Goal: Communication & Community: Share content

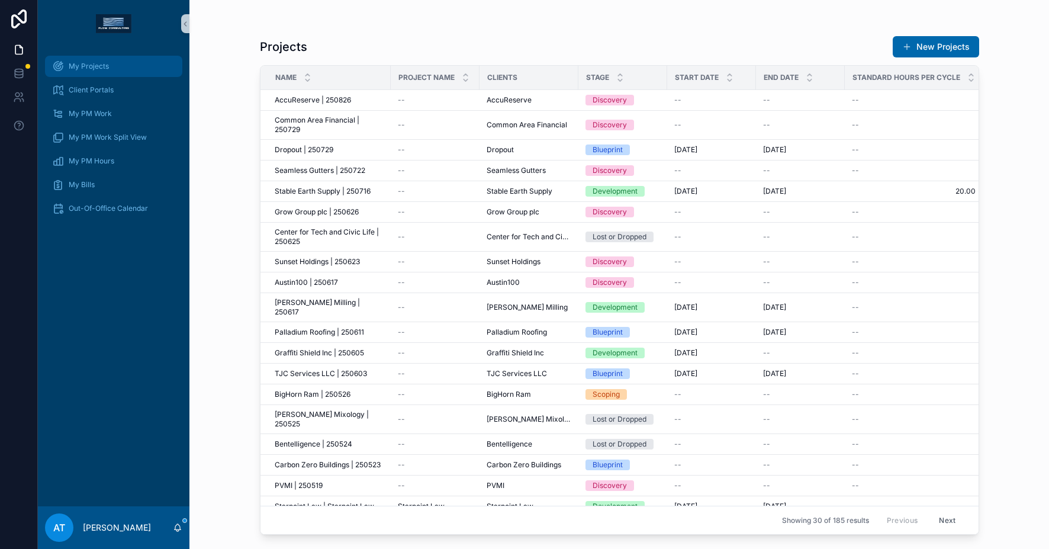
click at [127, 60] on div "My Projects" at bounding box center [113, 66] width 123 height 19
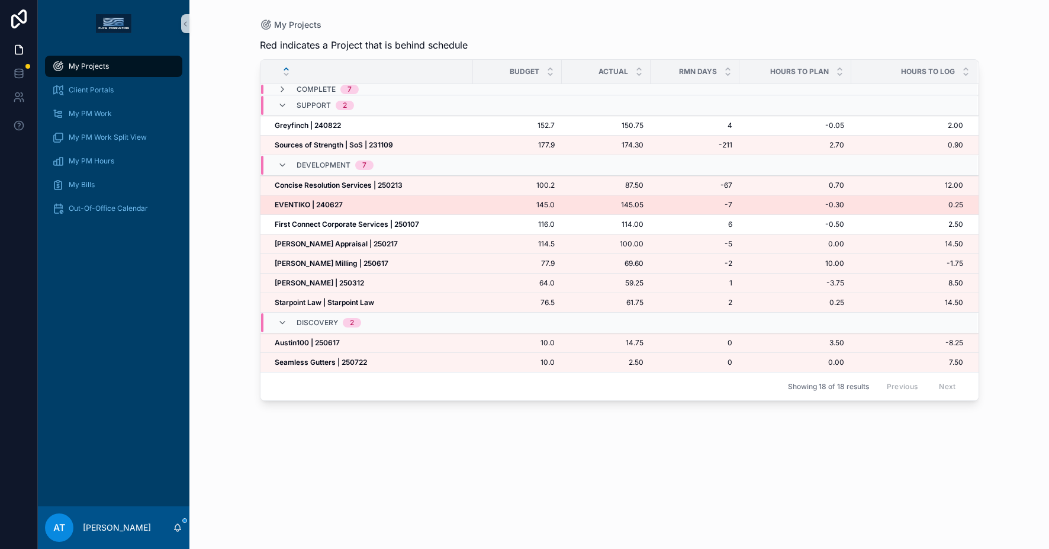
click at [344, 207] on div "EVENTIKO | 240627 EVENTIKO | 240627" at bounding box center [370, 204] width 191 height 9
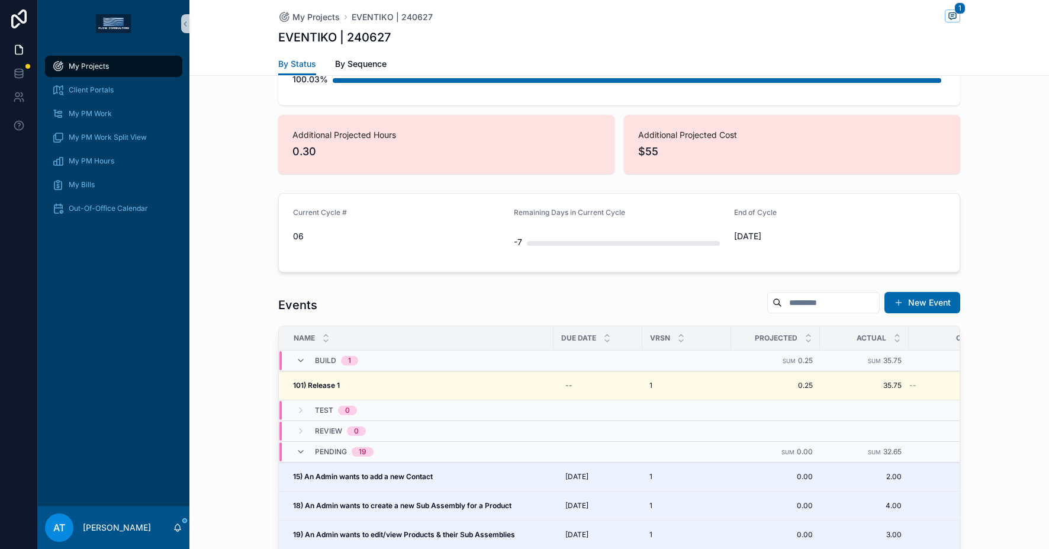
scroll to position [912, 0]
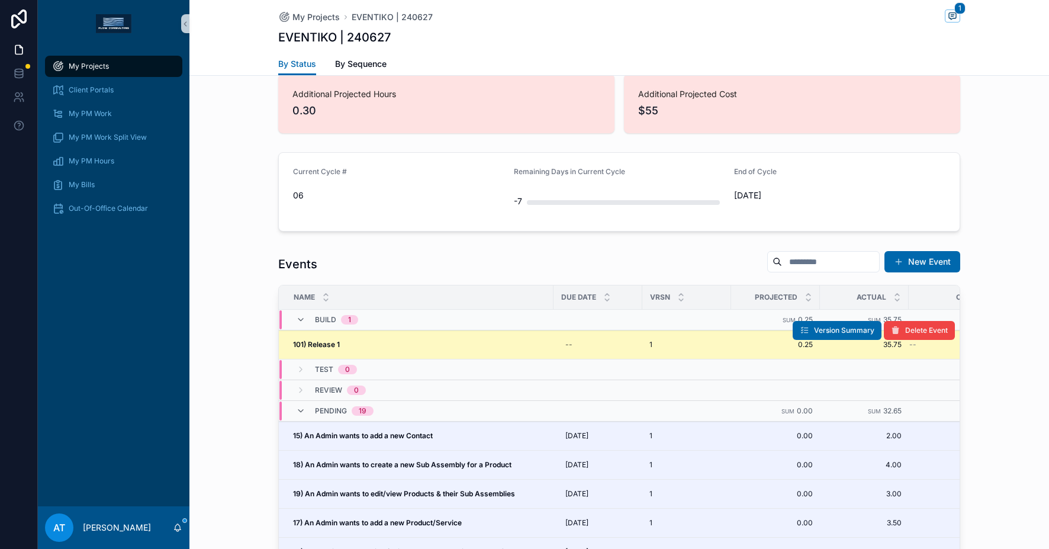
click at [481, 342] on div "101) Release 1 101) Release 1" at bounding box center [419, 344] width 253 height 9
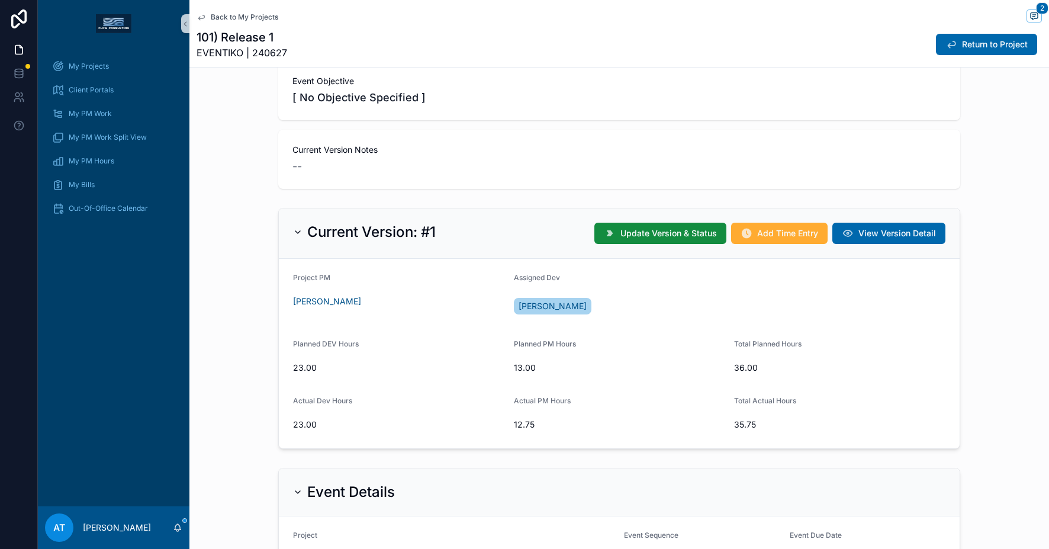
scroll to position [161, 0]
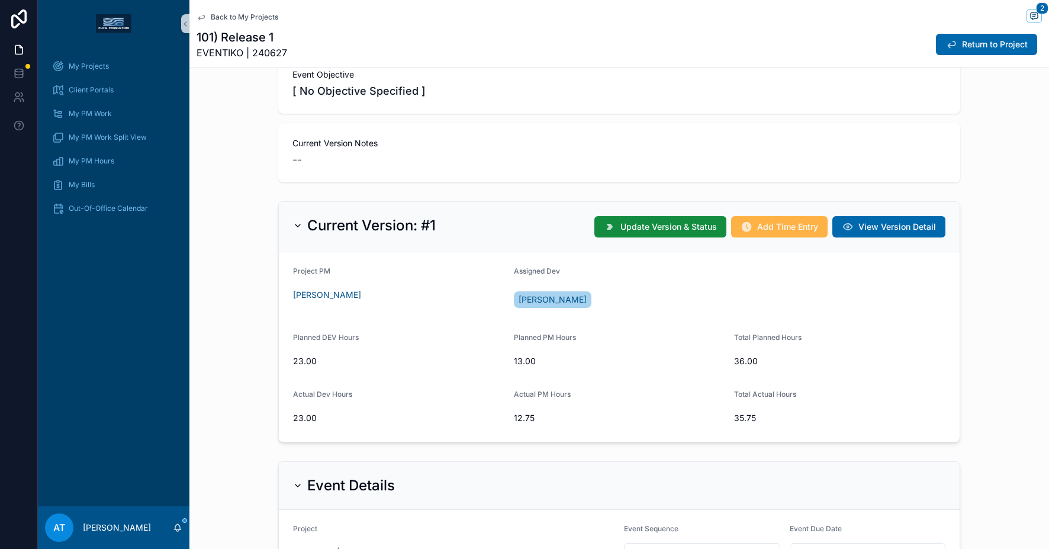
click at [757, 228] on span "Add Time Entry" at bounding box center [787, 227] width 61 height 12
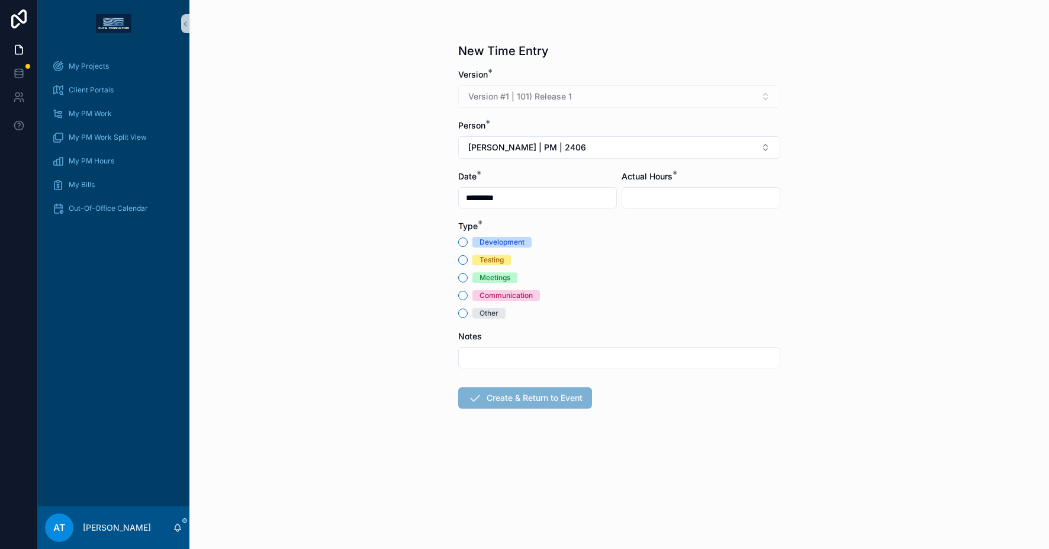
click at [483, 349] on input "scrollable content" at bounding box center [619, 357] width 321 height 17
click at [553, 357] on input "**********" at bounding box center [619, 357] width 321 height 17
type input "**********"
click at [488, 315] on div "Other" at bounding box center [488, 313] width 19 height 11
click at [468, 315] on button "Other" at bounding box center [462, 312] width 9 height 9
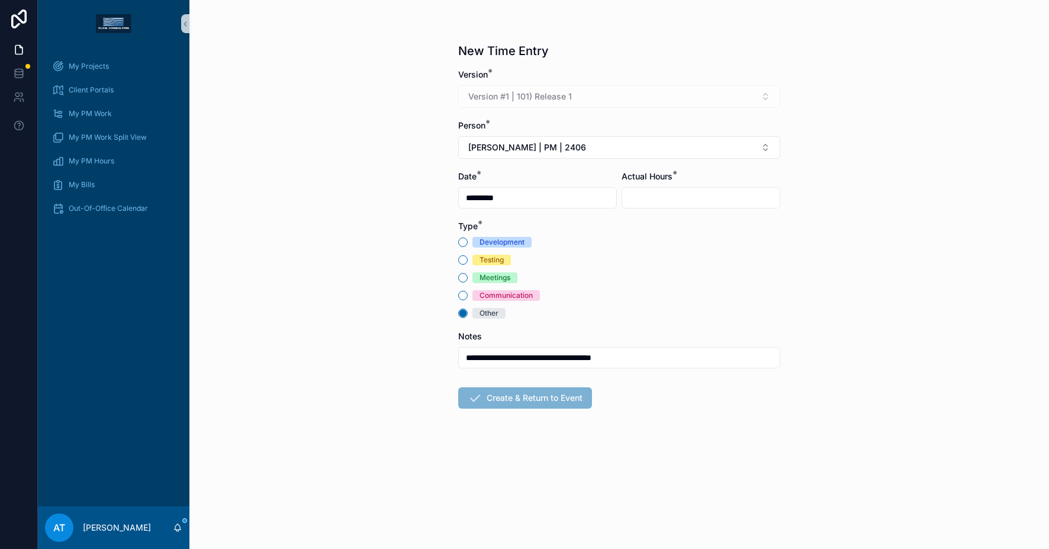
click at [662, 198] on input "scrollable content" at bounding box center [700, 197] width 157 height 17
type input "****"
click at [616, 146] on button "[PERSON_NAME] | PM | 2406" at bounding box center [619, 147] width 322 height 22
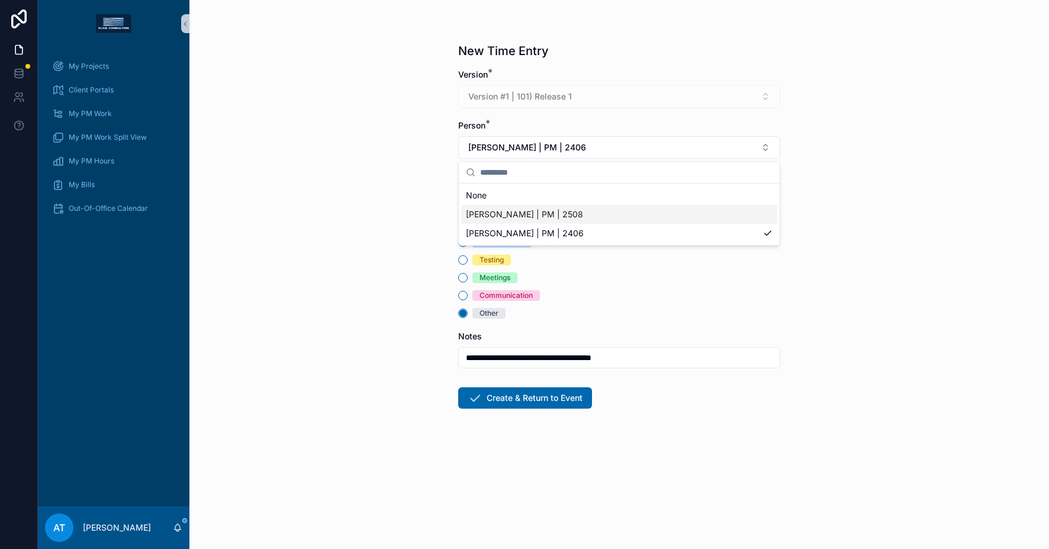
click at [586, 210] on div "[PERSON_NAME] | PM | 2508" at bounding box center [619, 214] width 316 height 19
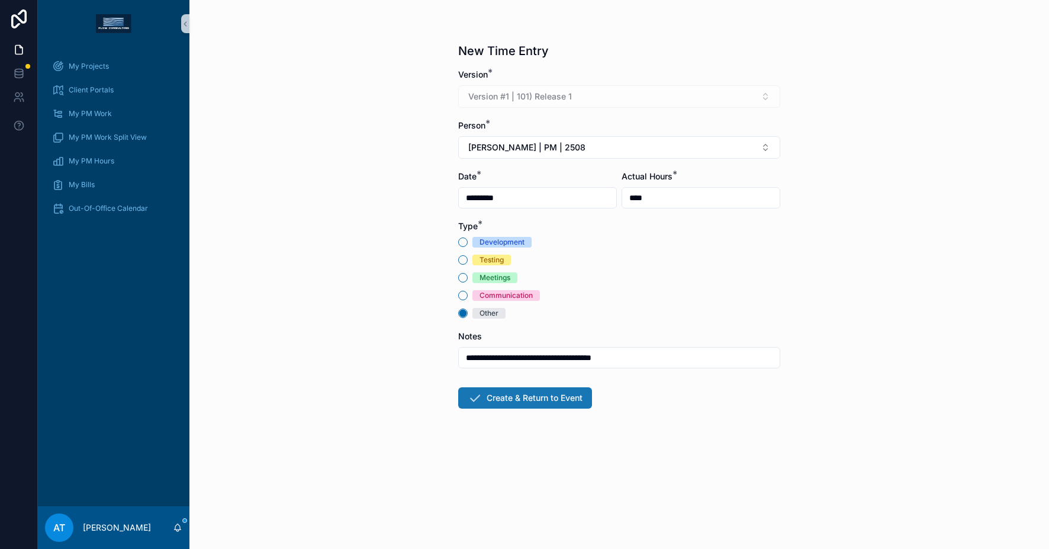
click at [526, 400] on button "Create & Return to Event" at bounding box center [525, 397] width 134 height 21
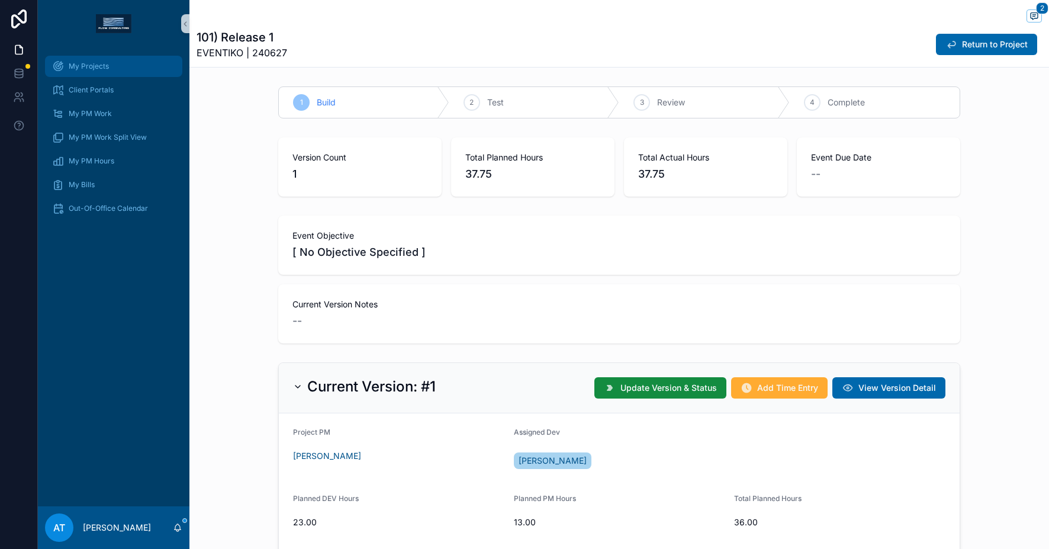
click at [89, 68] on span "My Projects" at bounding box center [89, 66] width 40 height 9
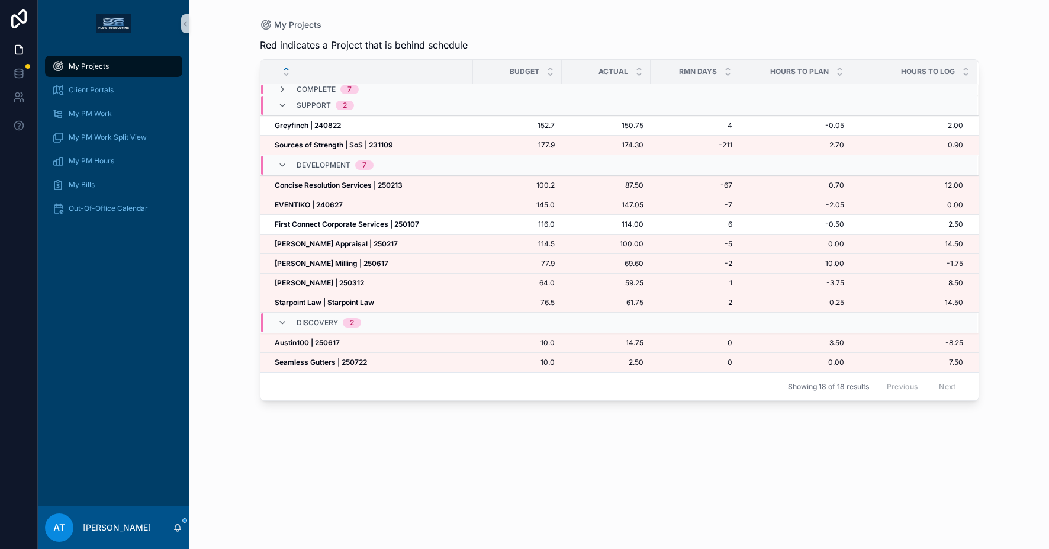
click at [126, 60] on div "My Projects" at bounding box center [113, 66] width 123 height 19
click at [331, 304] on strong "Starpoint Law | Starpoint Law" at bounding box center [324, 302] width 99 height 9
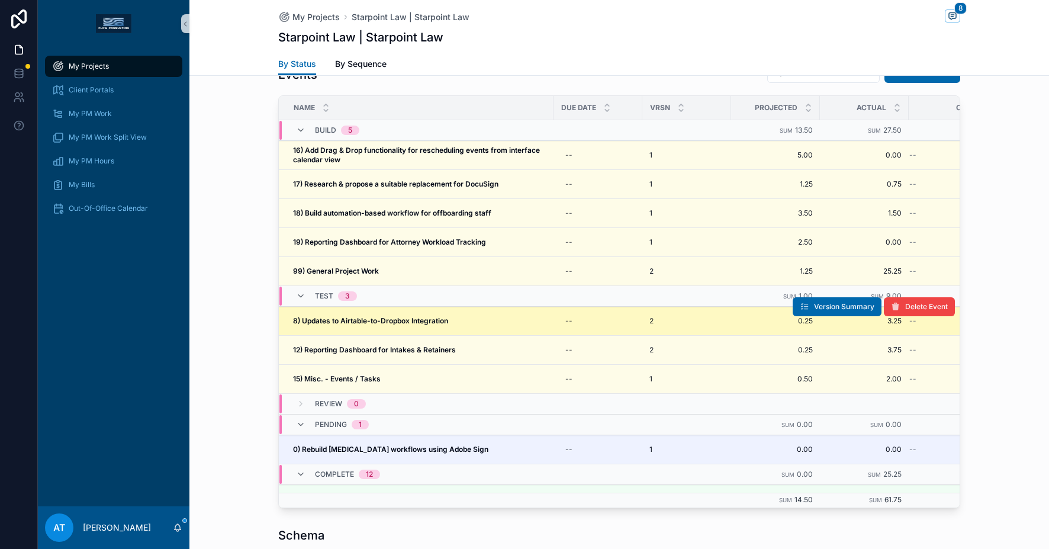
scroll to position [1138, 0]
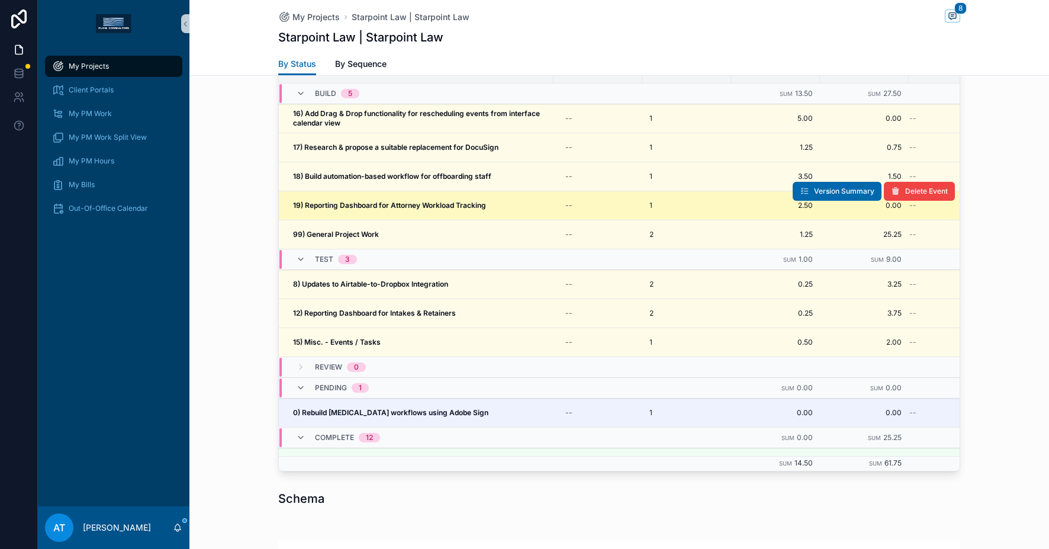
click at [376, 204] on strong "19) Reporting Dashboard for Attorney Workload Tracking" at bounding box center [389, 205] width 193 height 9
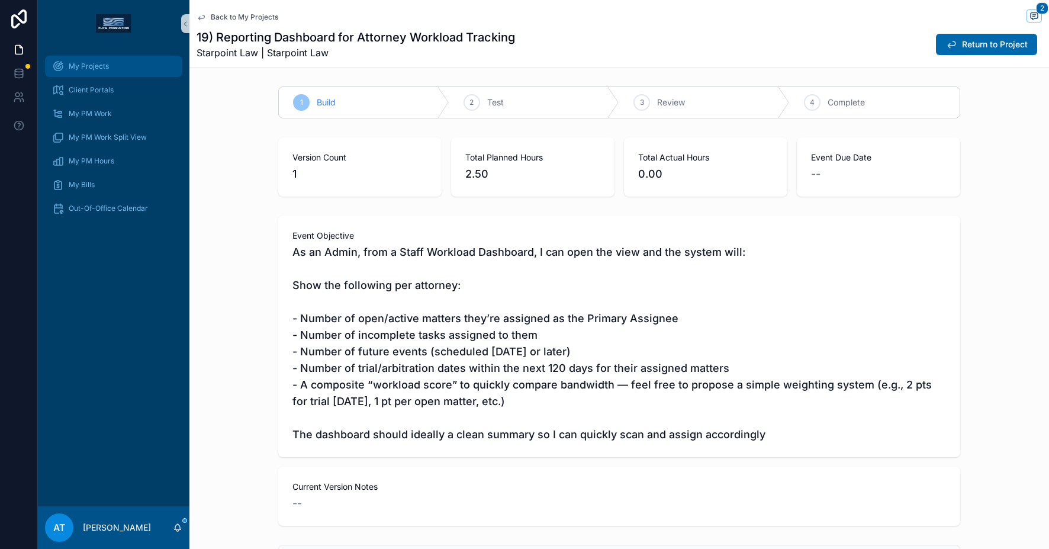
click at [103, 63] on span "My Projects" at bounding box center [89, 66] width 40 height 9
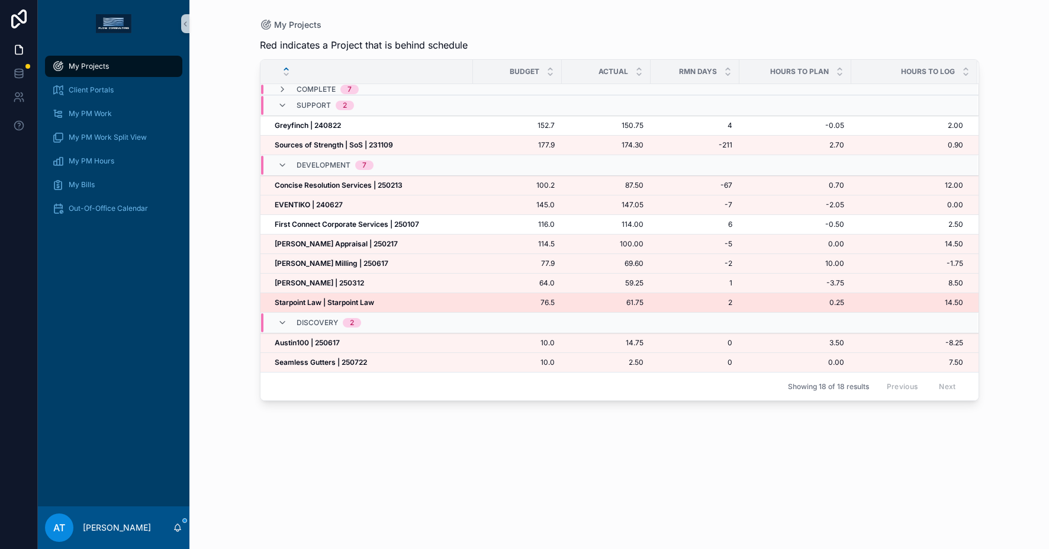
click at [320, 299] on strong "Starpoint Law | Starpoint Law" at bounding box center [324, 302] width 99 height 9
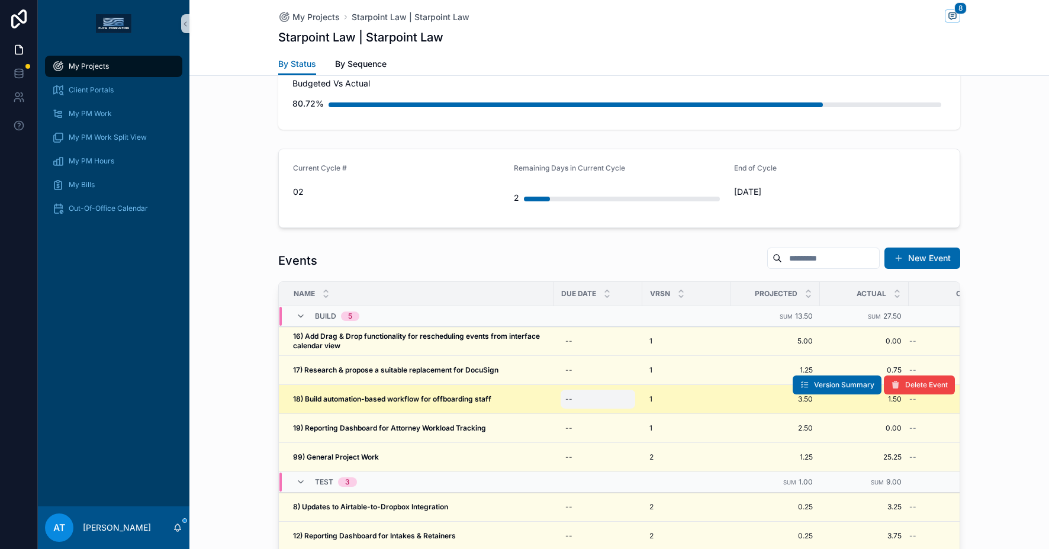
scroll to position [1009, 0]
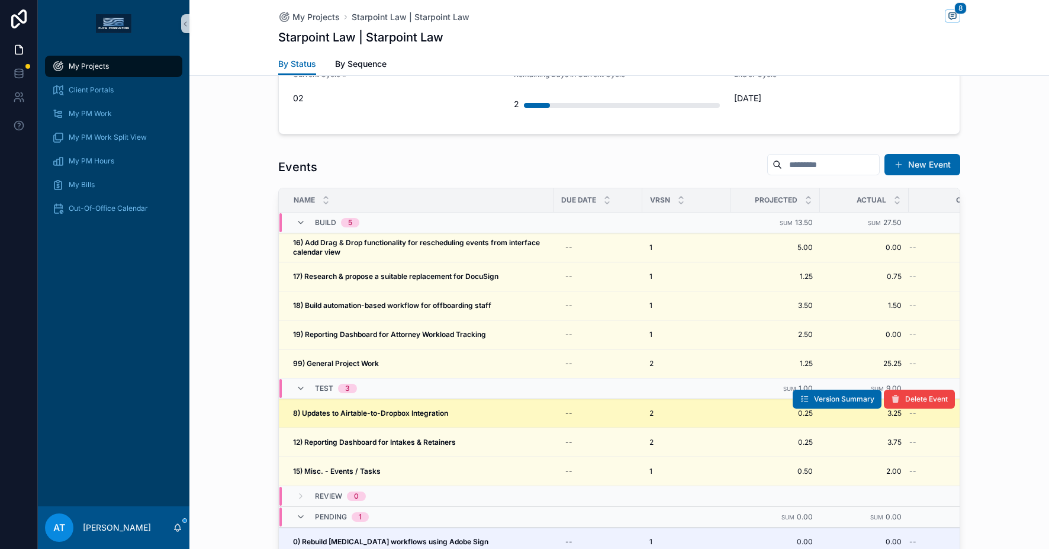
click at [382, 415] on strong "8) Updates to Airtable-to-Dropbox Integration" at bounding box center [370, 412] width 155 height 9
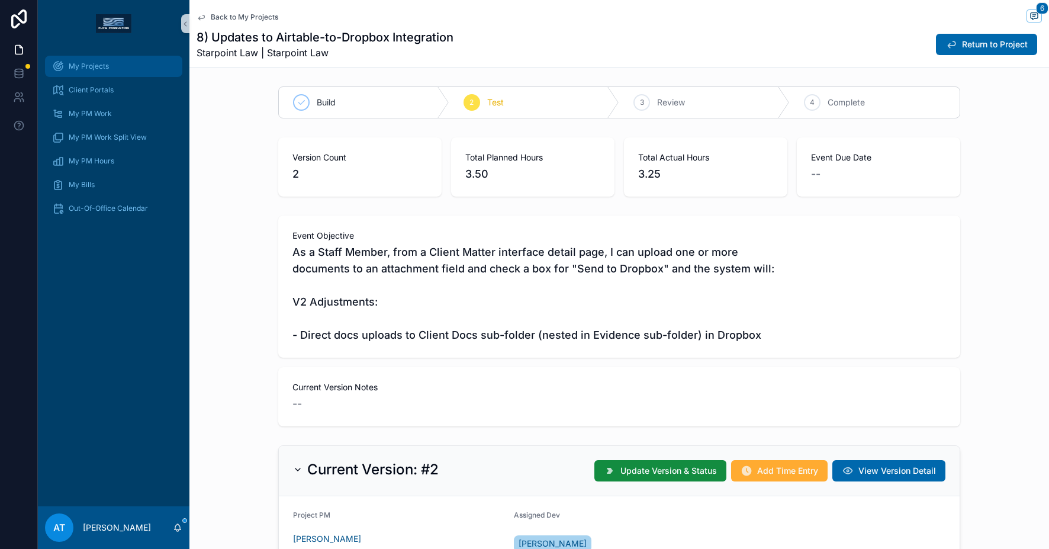
click at [109, 75] on div "My Projects" at bounding box center [113, 66] width 123 height 19
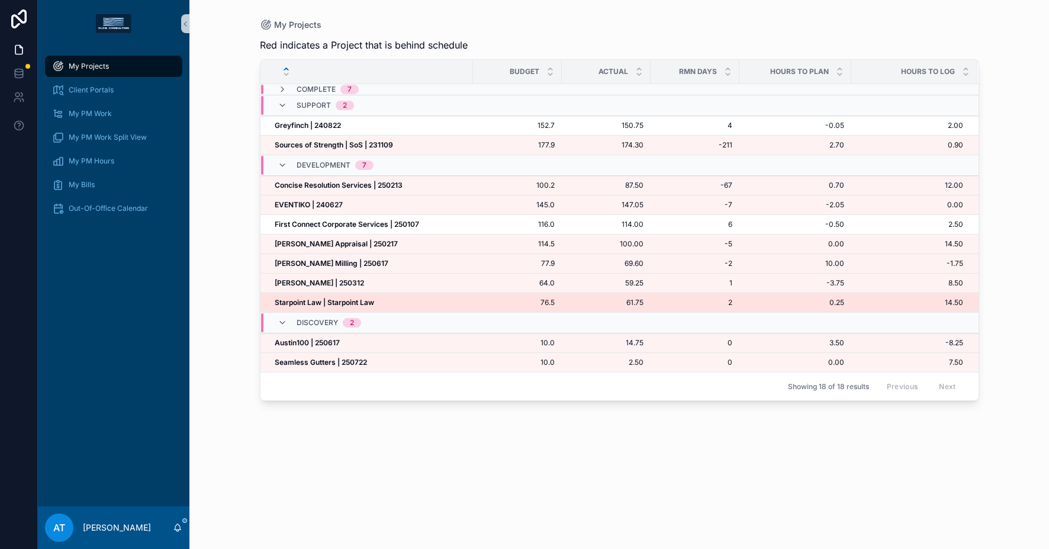
click at [322, 301] on strong "Starpoint Law | Starpoint Law" at bounding box center [324, 302] width 99 height 9
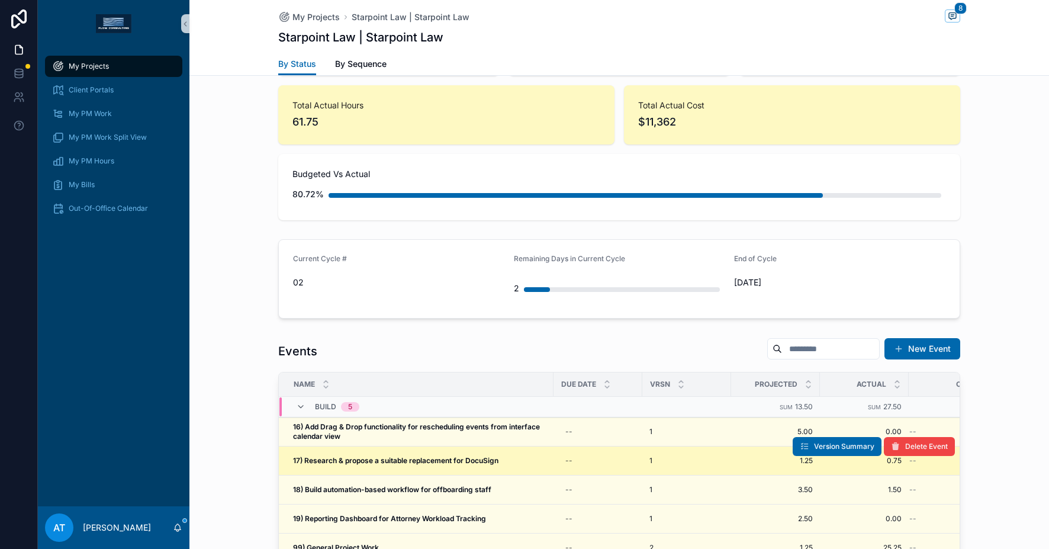
scroll to position [1039, 0]
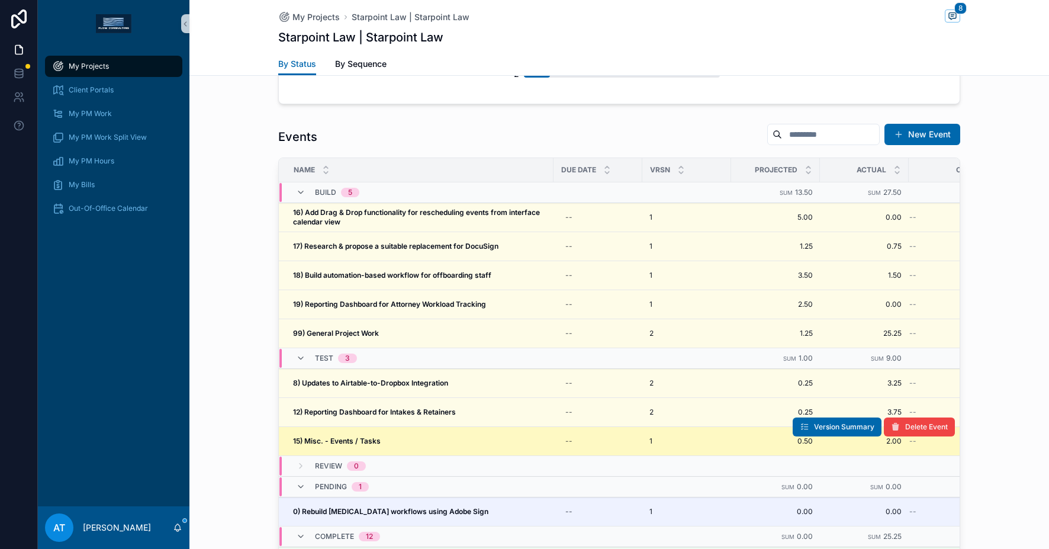
click at [379, 441] on div "15) Misc. - Events / Tasks 15) Misc. - Events / Tasks" at bounding box center [419, 440] width 253 height 9
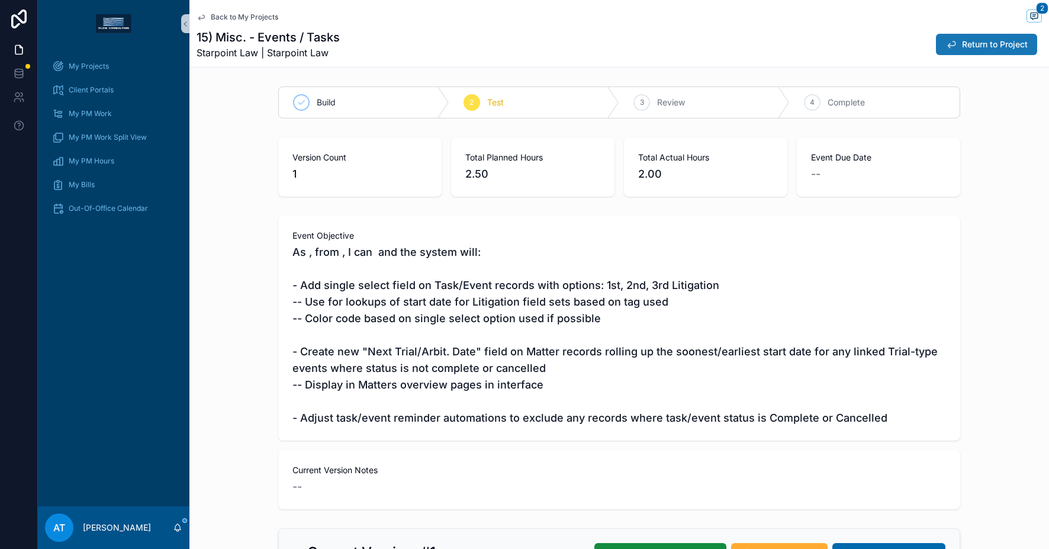
click at [952, 52] on button "Return to Project" at bounding box center [986, 44] width 101 height 21
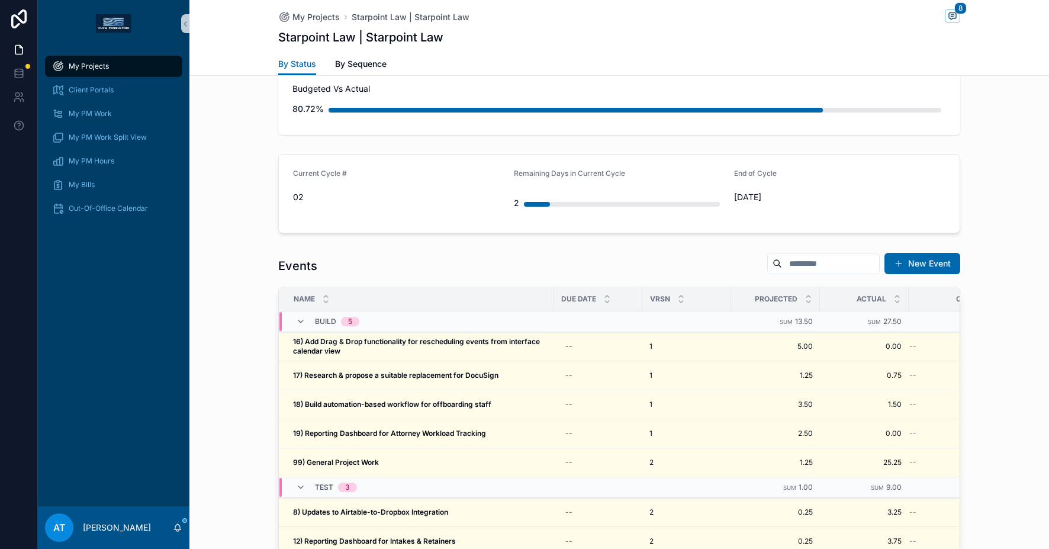
scroll to position [1006, 0]
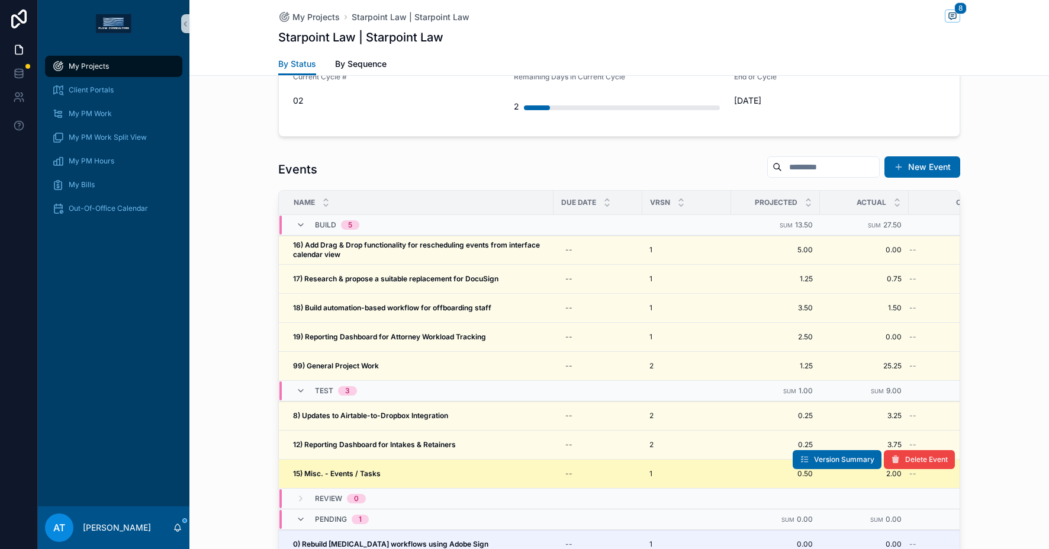
click at [374, 473] on strong "15) Misc. - Events / Tasks" at bounding box center [337, 473] width 88 height 9
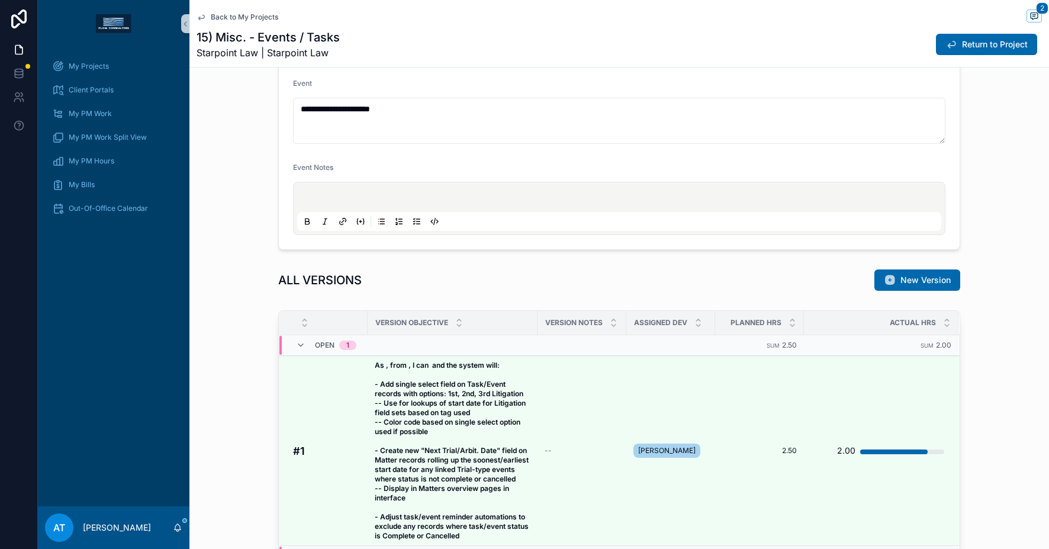
scroll to position [474, 0]
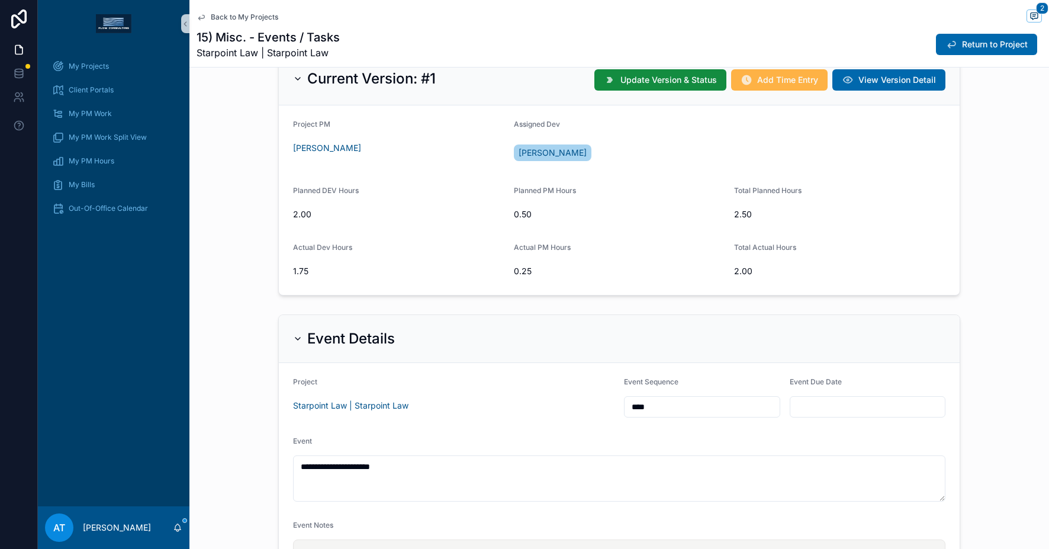
click at [769, 77] on span "Add Time Entry" at bounding box center [787, 80] width 61 height 12
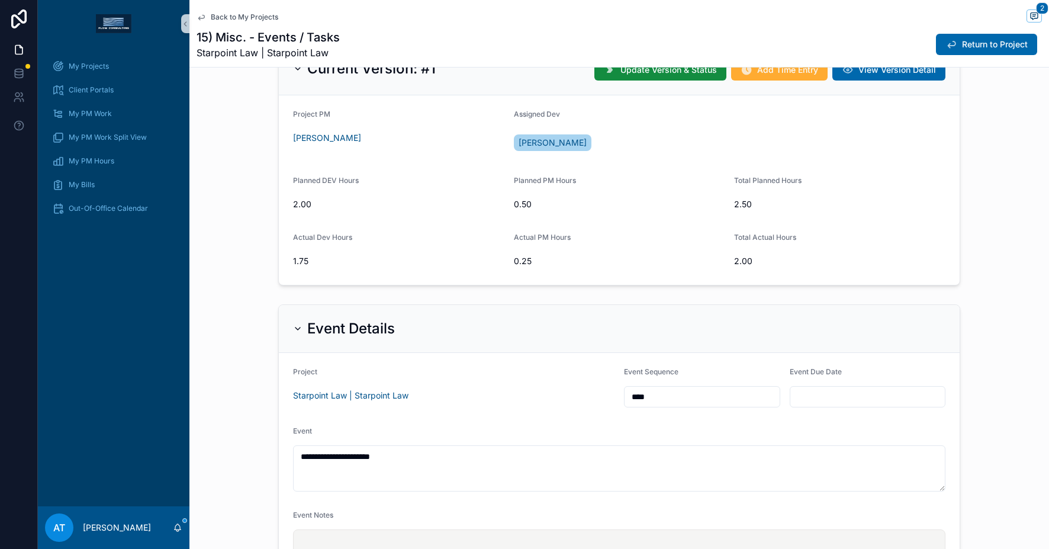
scroll to position [435, 0]
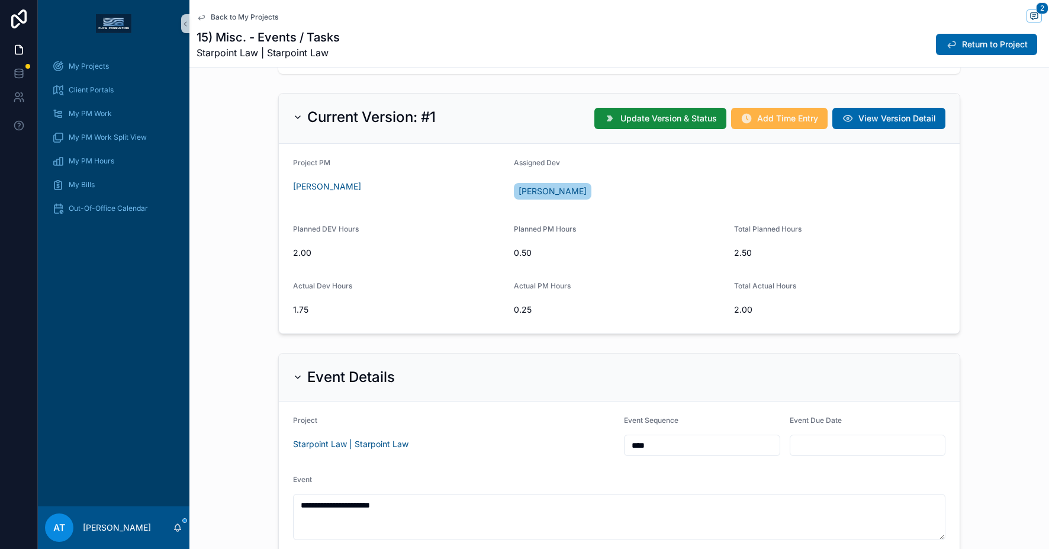
click at [771, 120] on span "Add Time Entry" at bounding box center [787, 118] width 61 height 12
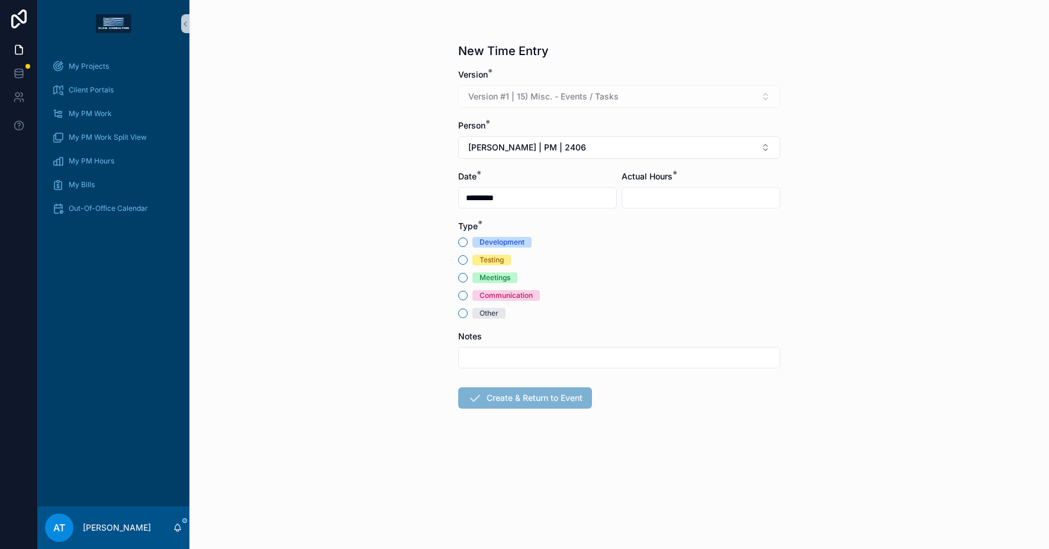
click at [500, 260] on div "Testing" at bounding box center [491, 260] width 24 height 11
click at [468, 260] on button "Testing" at bounding box center [462, 259] width 9 height 9
click at [658, 197] on input "scrollable content" at bounding box center [700, 197] width 157 height 17
type input "****"
click at [586, 143] on button "[PERSON_NAME] | PM | 2406" at bounding box center [619, 147] width 322 height 22
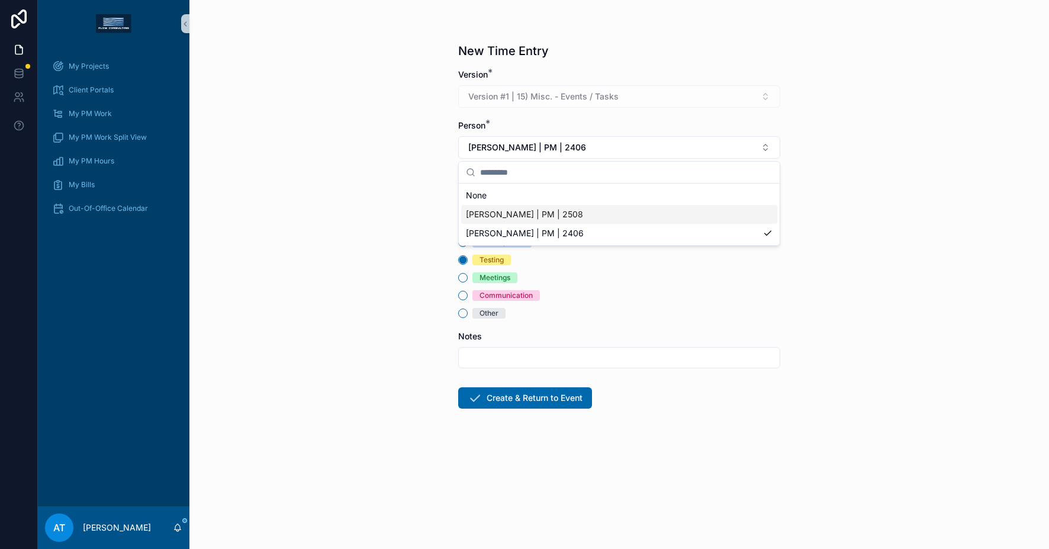
click at [561, 218] on span "[PERSON_NAME] | PM | 2508" at bounding box center [524, 214] width 117 height 12
click at [529, 391] on button "Create & Return to Event" at bounding box center [525, 397] width 134 height 21
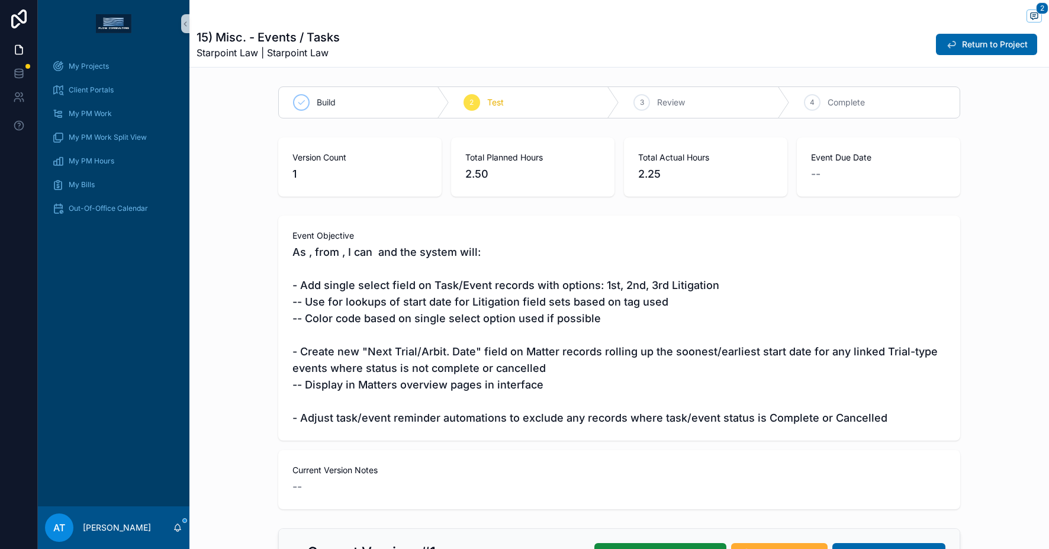
scroll to position [284, 0]
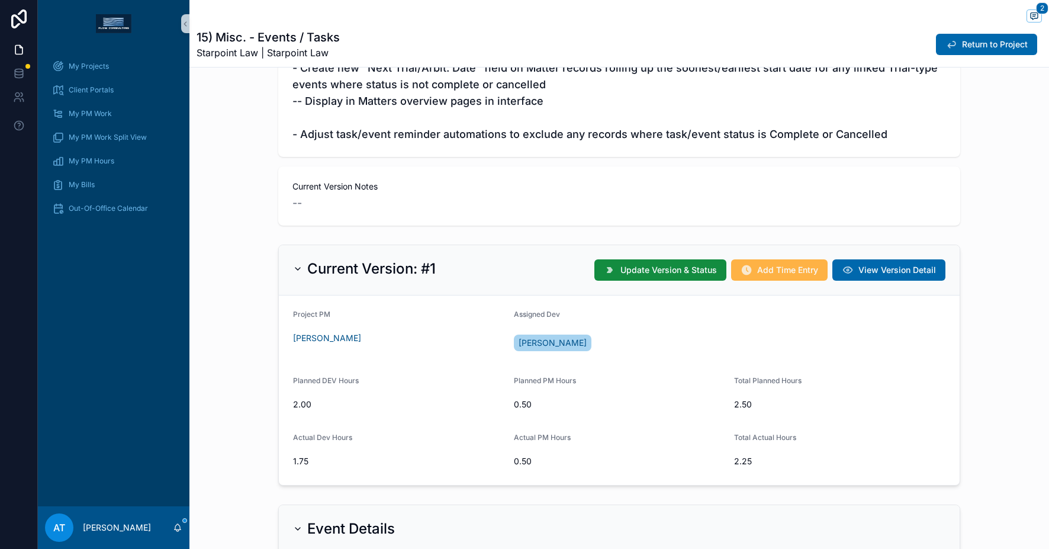
click at [764, 271] on span "Add Time Entry" at bounding box center [787, 270] width 61 height 12
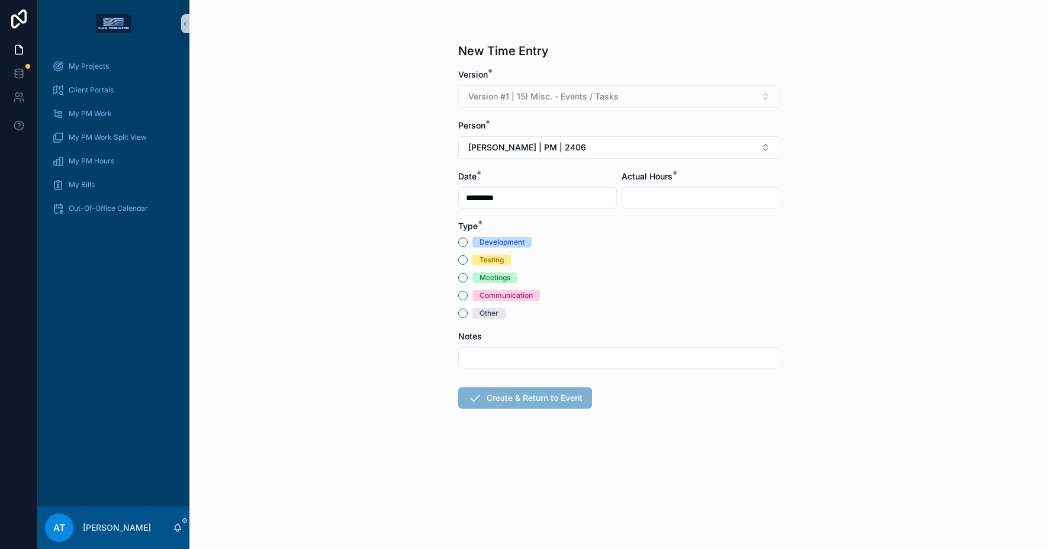
click at [499, 291] on div "Communication" at bounding box center [505, 295] width 53 height 11
click at [468, 291] on button "Communication" at bounding box center [462, 295] width 9 height 9
click at [629, 146] on button "[PERSON_NAME] | PM | 2406" at bounding box center [619, 147] width 322 height 22
click at [609, 212] on div "[PERSON_NAME] | PM | 2508" at bounding box center [619, 214] width 316 height 19
click at [670, 202] on input "scrollable content" at bounding box center [700, 197] width 157 height 17
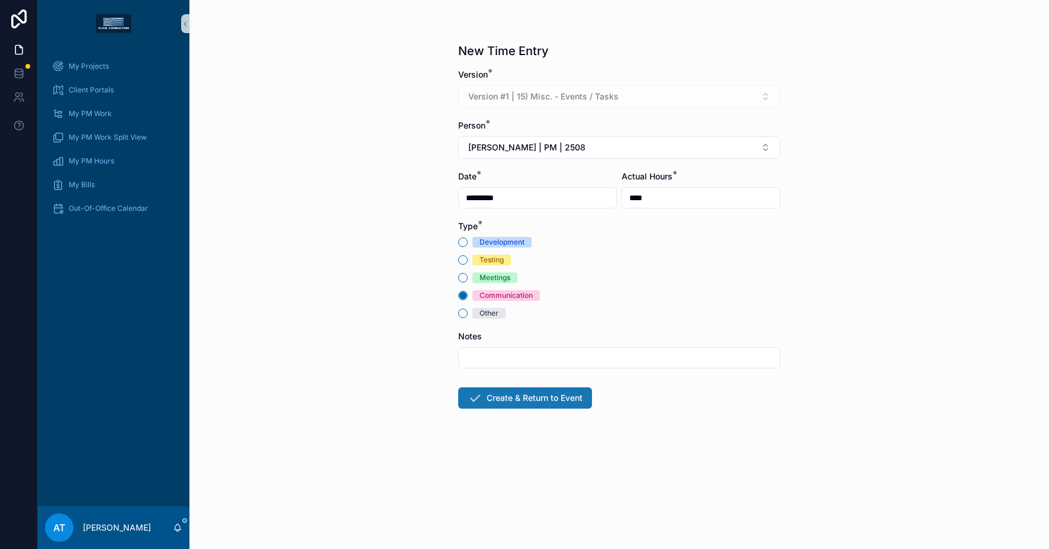
type input "****"
click at [496, 403] on button "Create & Return to Event" at bounding box center [525, 397] width 134 height 21
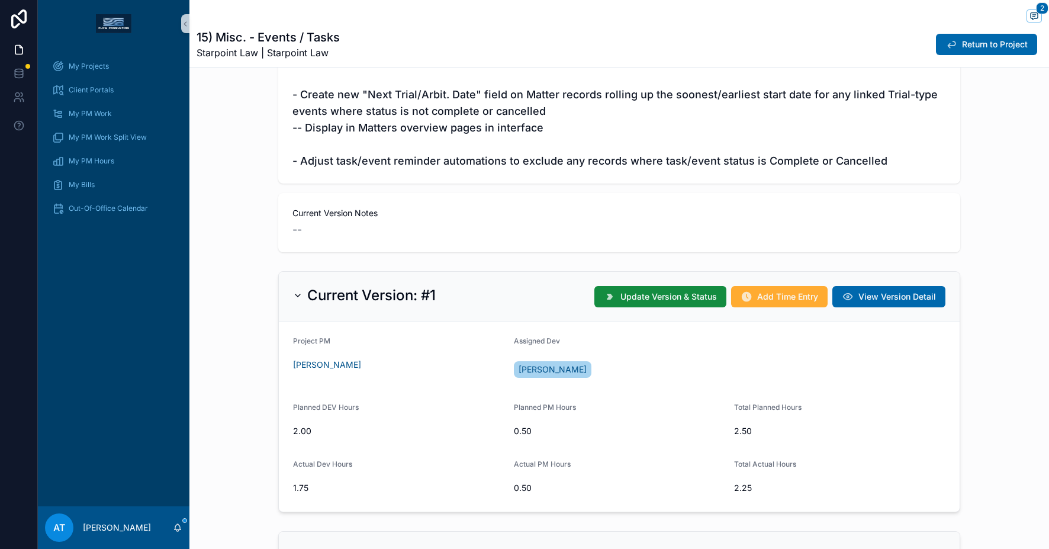
scroll to position [338, 0]
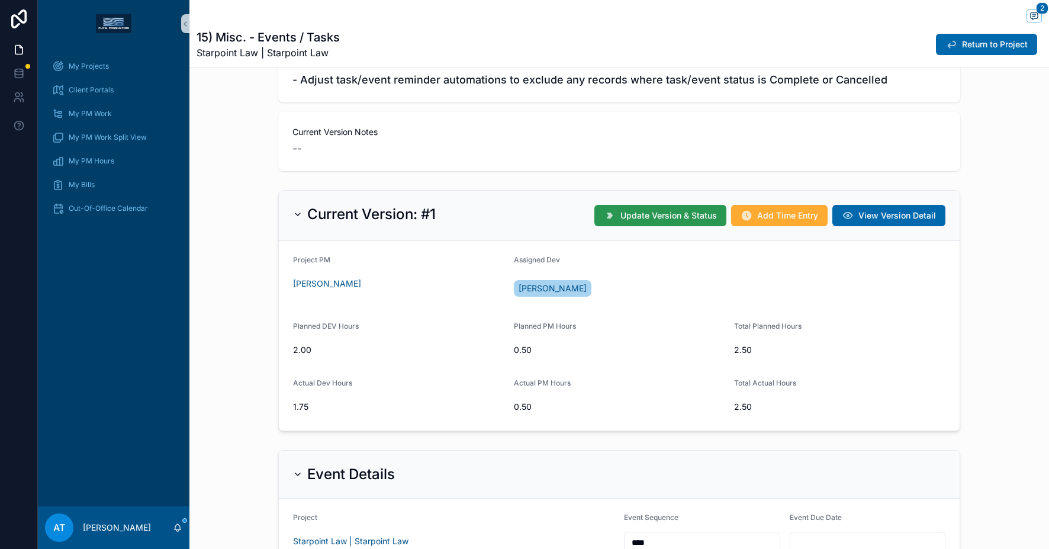
click at [631, 217] on span "Update Version & Status" at bounding box center [668, 216] width 96 height 12
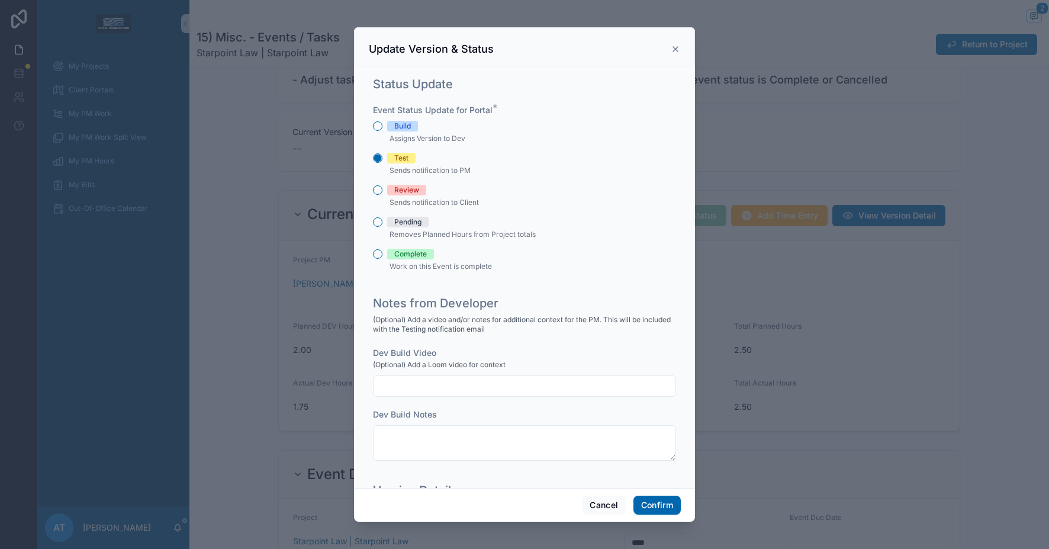
click at [403, 251] on div "Complete" at bounding box center [410, 254] width 33 height 11
click at [382, 251] on button "Complete" at bounding box center [377, 253] width 9 height 9
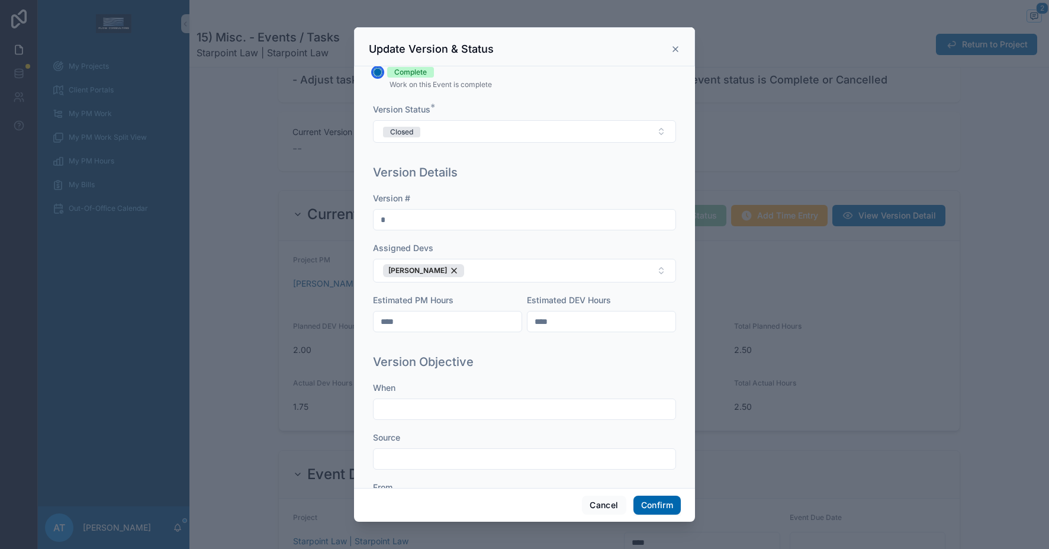
scroll to position [0, 0]
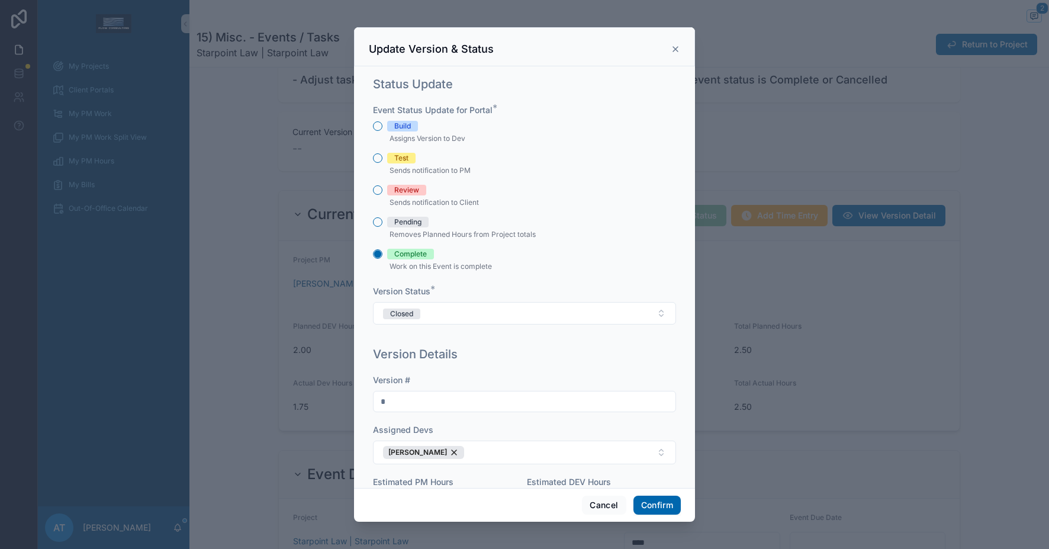
click at [411, 195] on div "Review" at bounding box center [406, 190] width 25 height 11
click at [382, 195] on button "Review" at bounding box center [377, 189] width 9 height 9
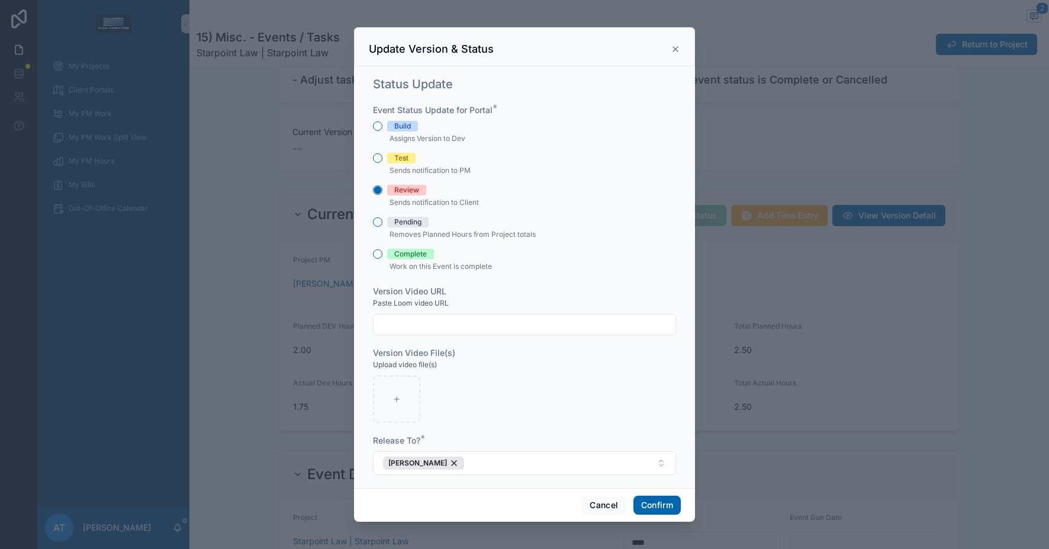
click at [433, 329] on input "text" at bounding box center [525, 324] width 302 height 17
paste input "**********"
type input "**********"
click at [667, 503] on button "Confirm" at bounding box center [656, 504] width 47 height 19
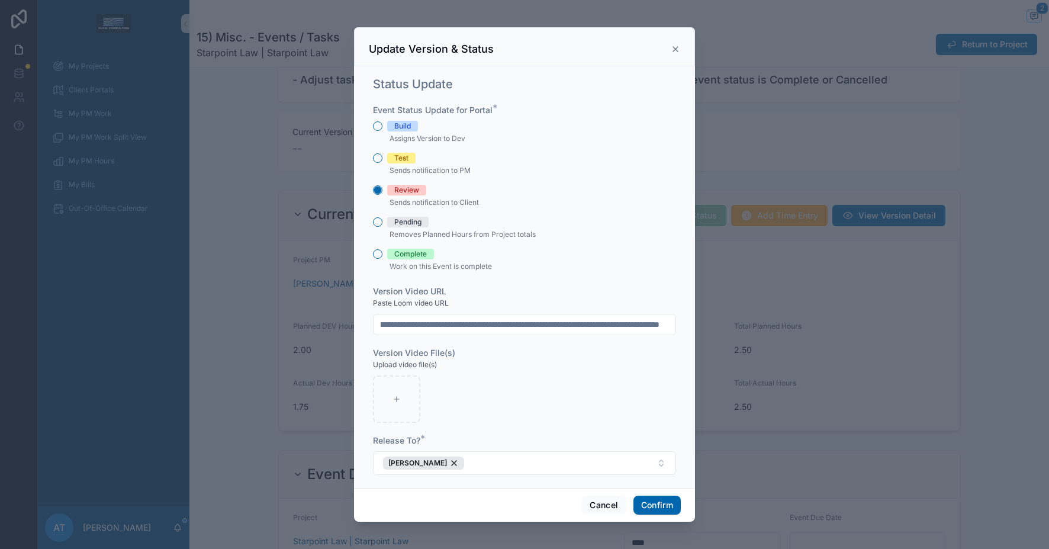
scroll to position [0, 0]
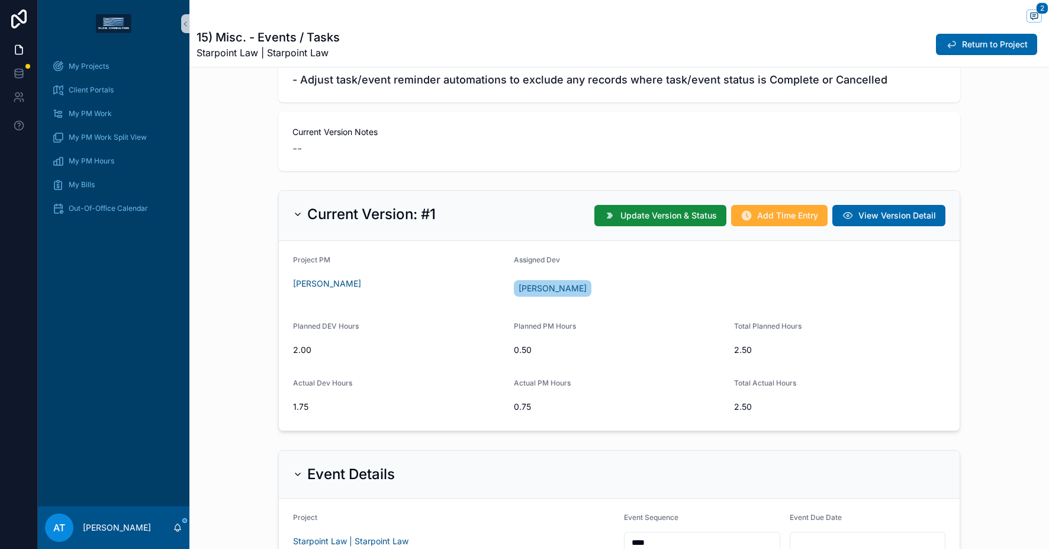
click at [965, 49] on span "Return to Project" at bounding box center [995, 44] width 66 height 12
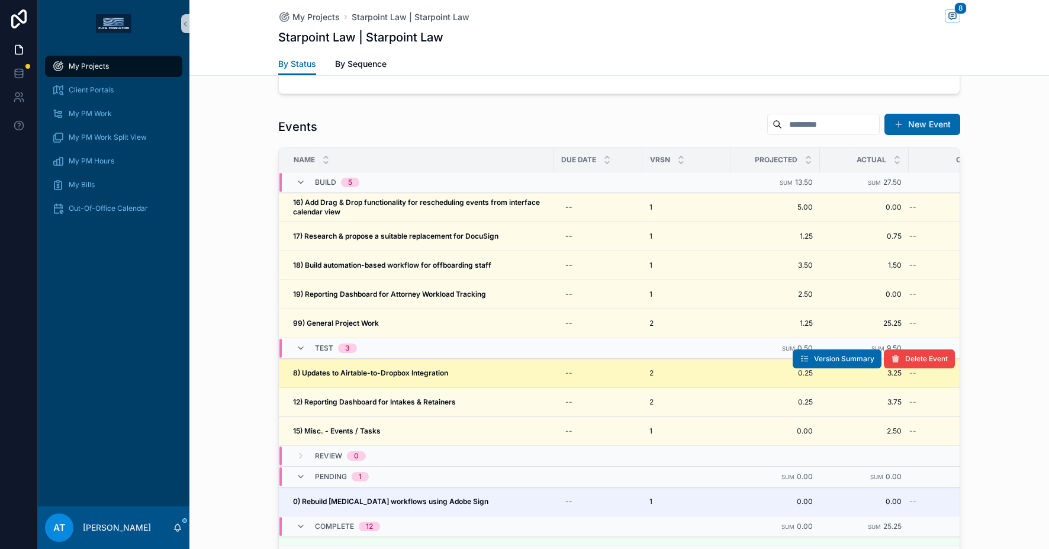
scroll to position [73, 0]
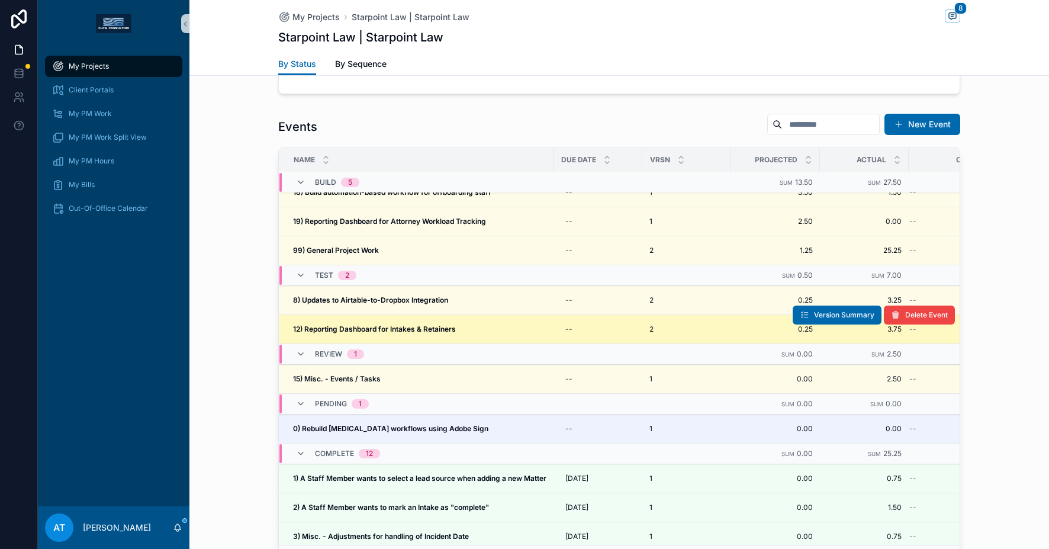
click at [443, 331] on strong "12) Reporting Dashboard for Intakes & Retainers" at bounding box center [374, 328] width 163 height 9
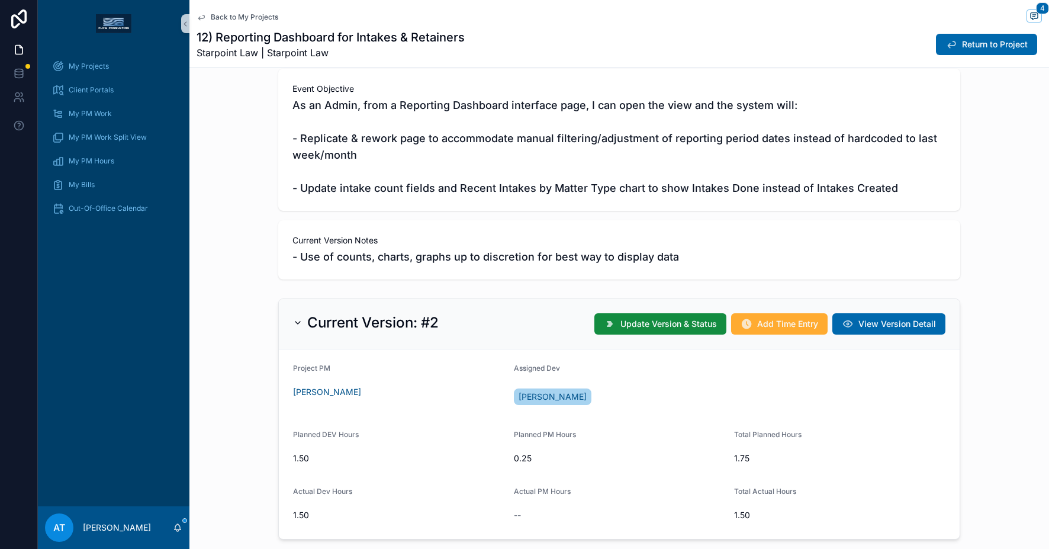
scroll to position [148, 0]
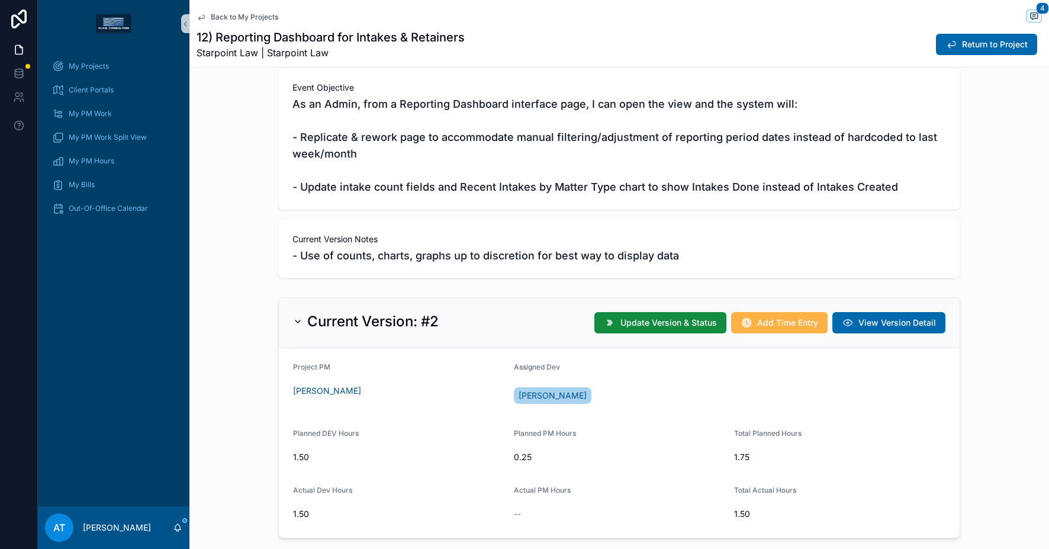
click at [776, 323] on span "Add Time Entry" at bounding box center [787, 323] width 61 height 12
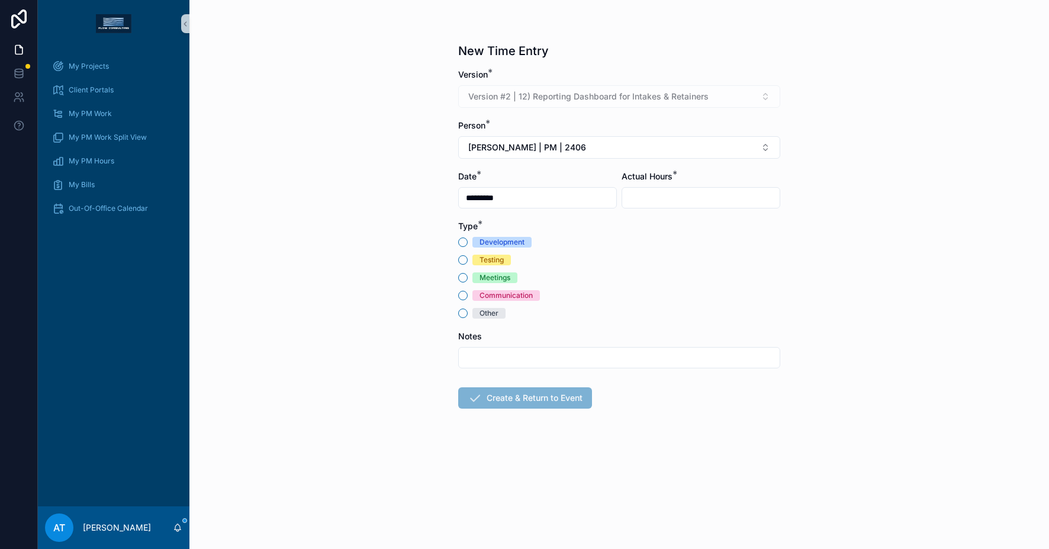
click at [481, 294] on div "Communication" at bounding box center [505, 295] width 53 height 11
click at [468, 294] on button "Communication" at bounding box center [462, 295] width 9 height 9
click at [582, 153] on button "[PERSON_NAME] | PM | 2406" at bounding box center [619, 147] width 322 height 22
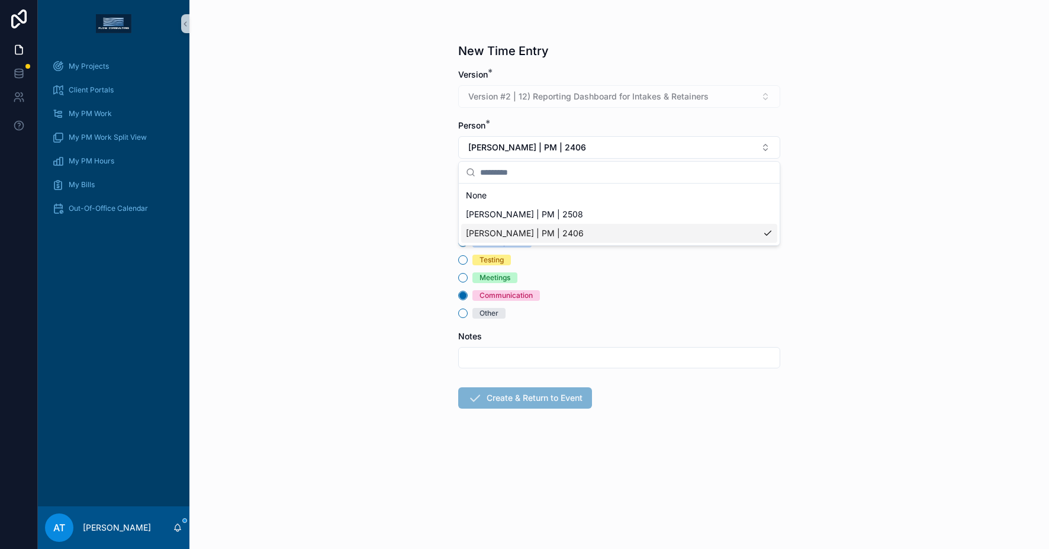
click at [575, 213] on div "[PERSON_NAME] | PM | 2508" at bounding box center [619, 214] width 316 height 19
click at [670, 192] on input "scrollable content" at bounding box center [700, 197] width 157 height 17
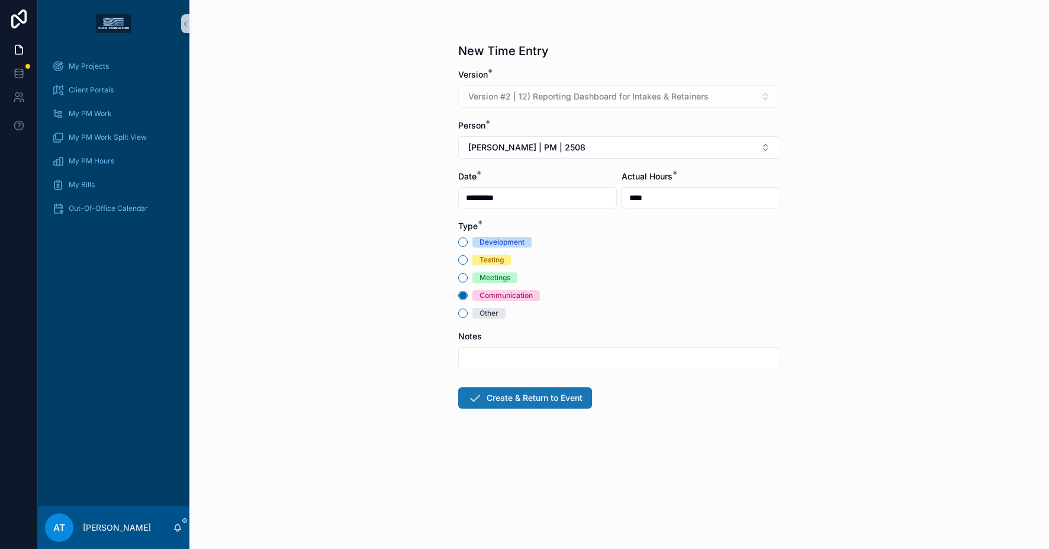
type input "****"
click at [529, 400] on button "Create & Return to Event" at bounding box center [525, 397] width 134 height 21
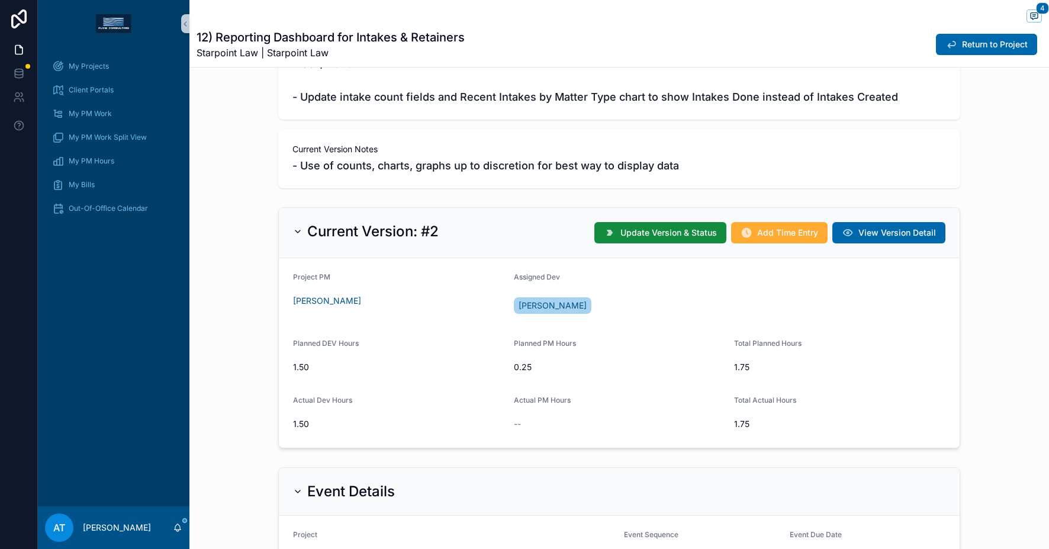
scroll to position [287, 0]
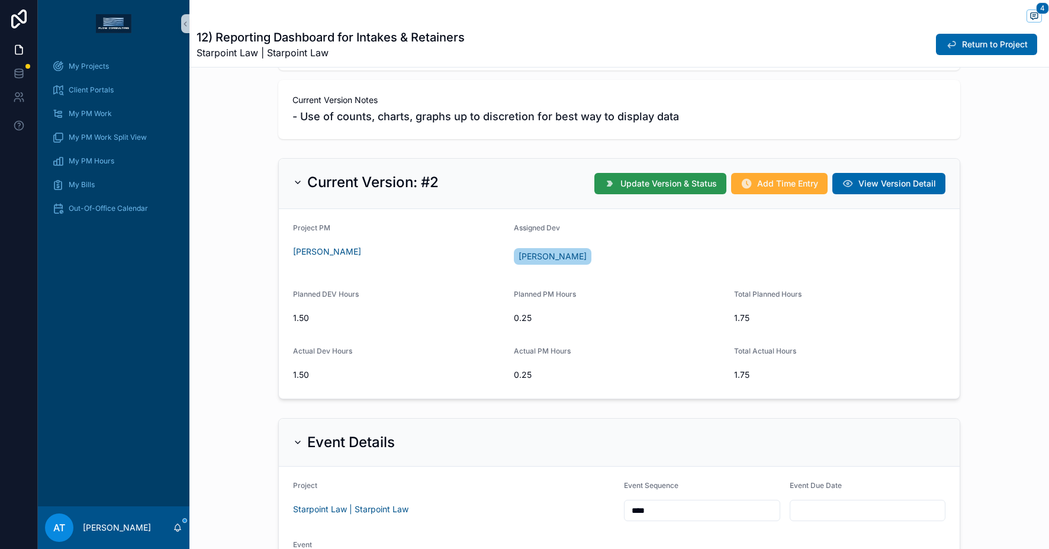
click at [620, 179] on span "Update Version & Status" at bounding box center [668, 184] width 96 height 12
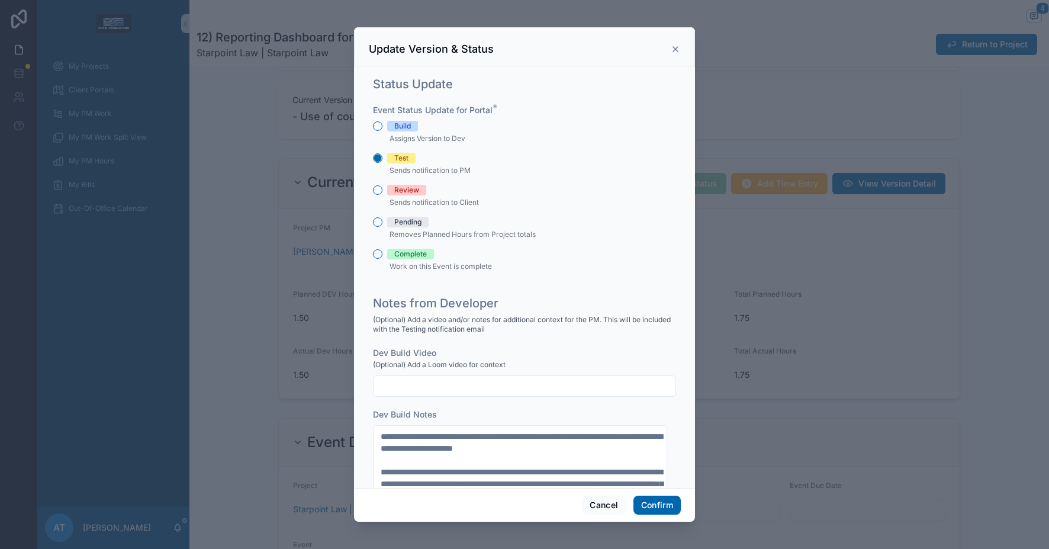
click at [402, 187] on div "Review" at bounding box center [406, 190] width 25 height 11
click at [382, 187] on button "Review" at bounding box center [377, 189] width 9 height 9
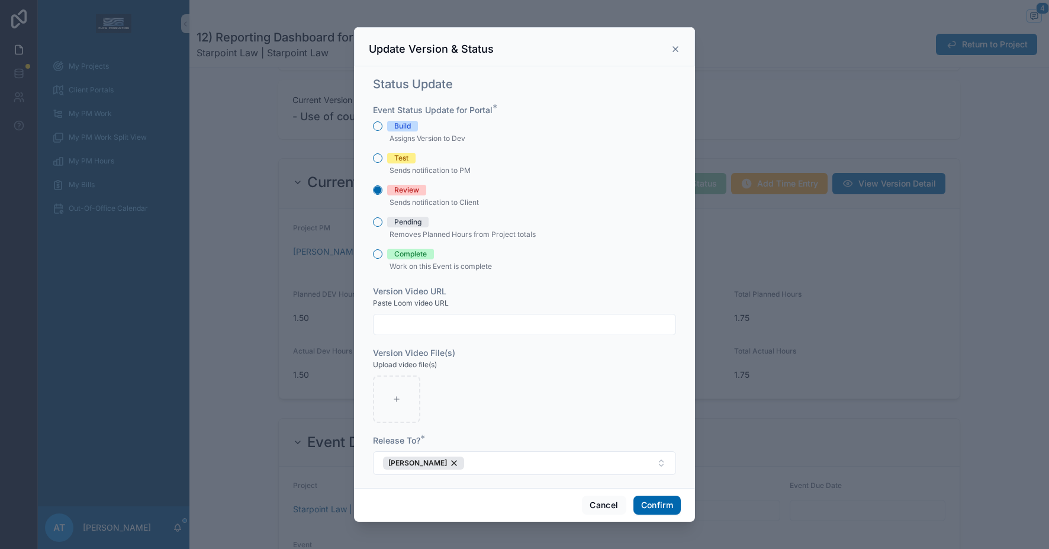
click at [448, 322] on input "text" at bounding box center [525, 324] width 302 height 17
paste input "**********"
type input "**********"
click at [551, 324] on input "**********" at bounding box center [520, 324] width 293 height 17
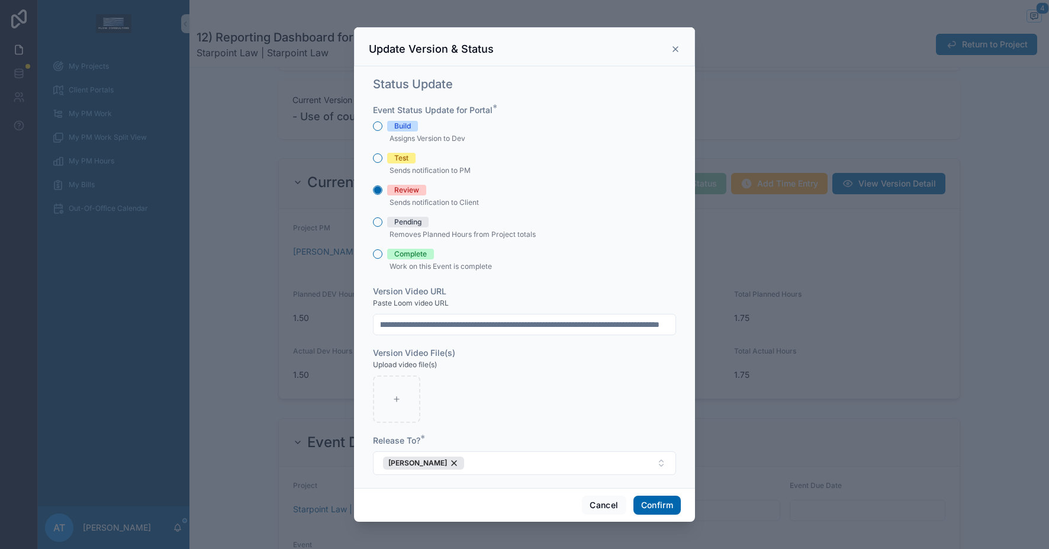
click at [551, 324] on input "**********" at bounding box center [520, 324] width 293 height 17
paste input "**********"
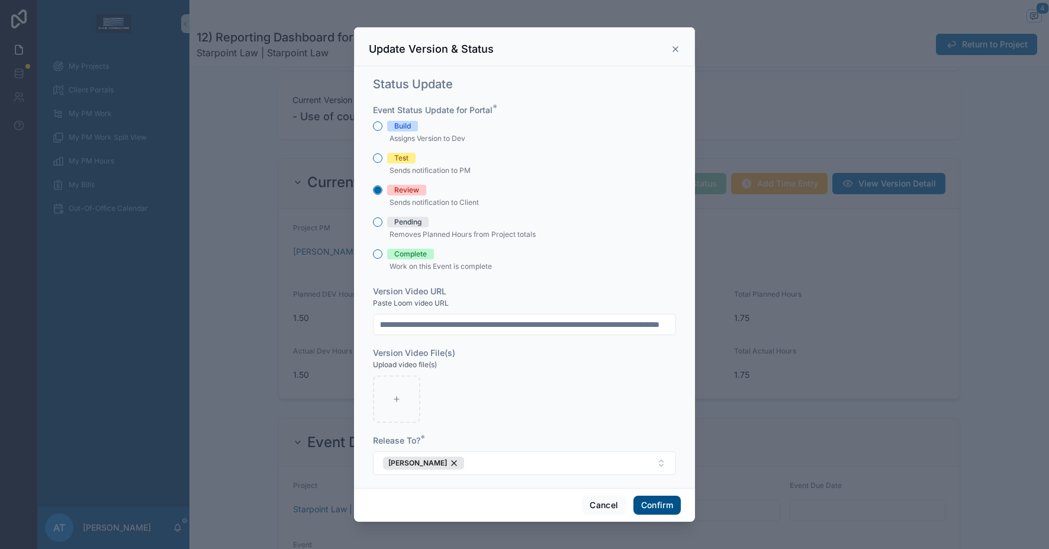
type input "**********"
click at [648, 507] on button "Confirm" at bounding box center [656, 504] width 47 height 19
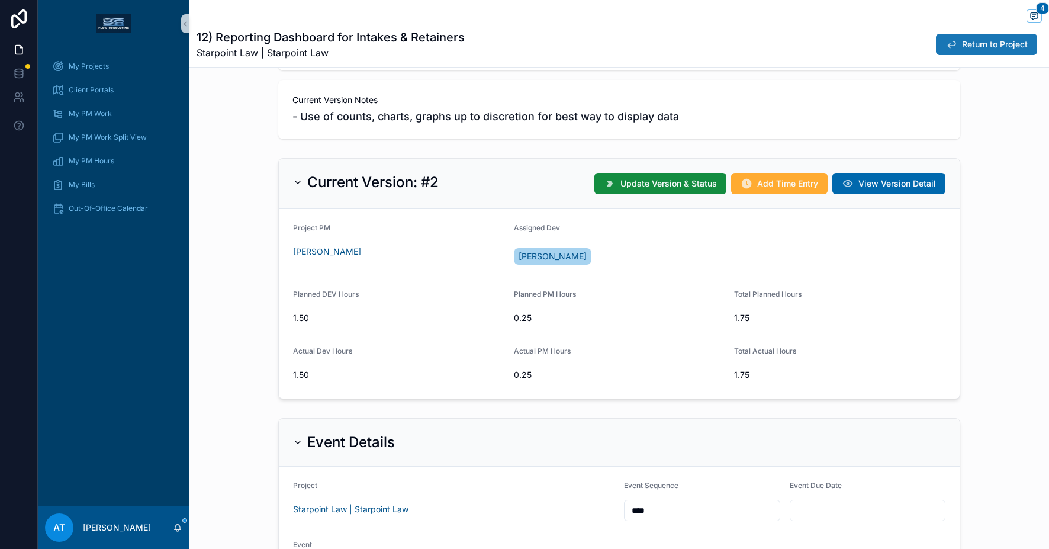
click at [962, 50] on span "Return to Project" at bounding box center [995, 44] width 66 height 12
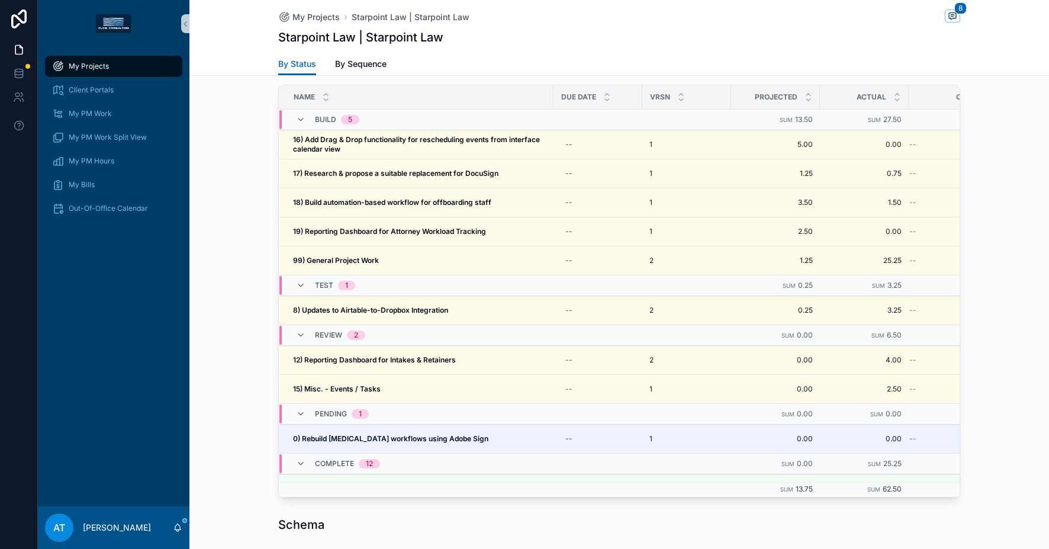
scroll to position [1069, 0]
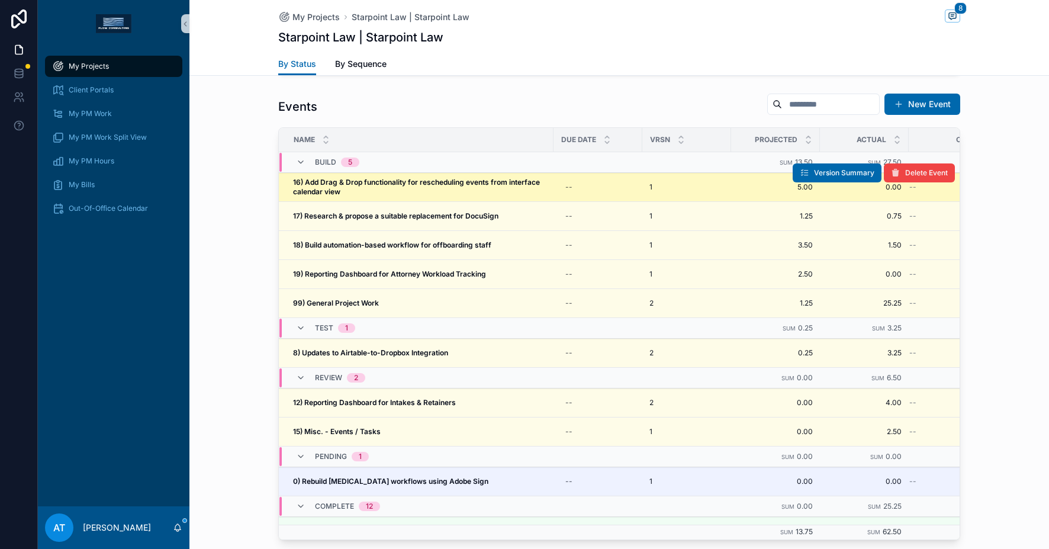
click at [453, 188] on span "16) Add Drag & Drop functionality for rescheduling events from interface calend…" at bounding box center [419, 187] width 253 height 19
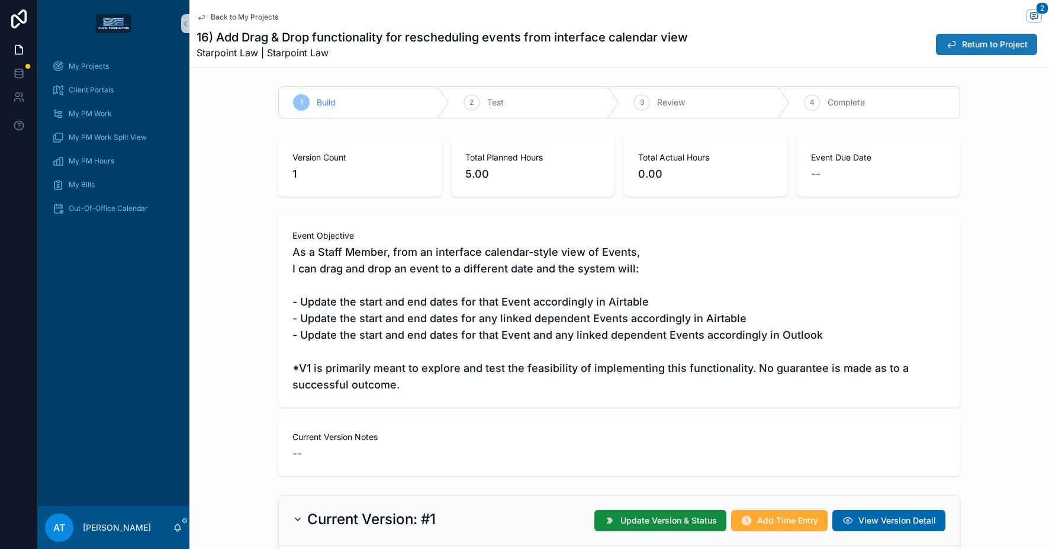
click at [973, 41] on span "Return to Project" at bounding box center [995, 44] width 66 height 12
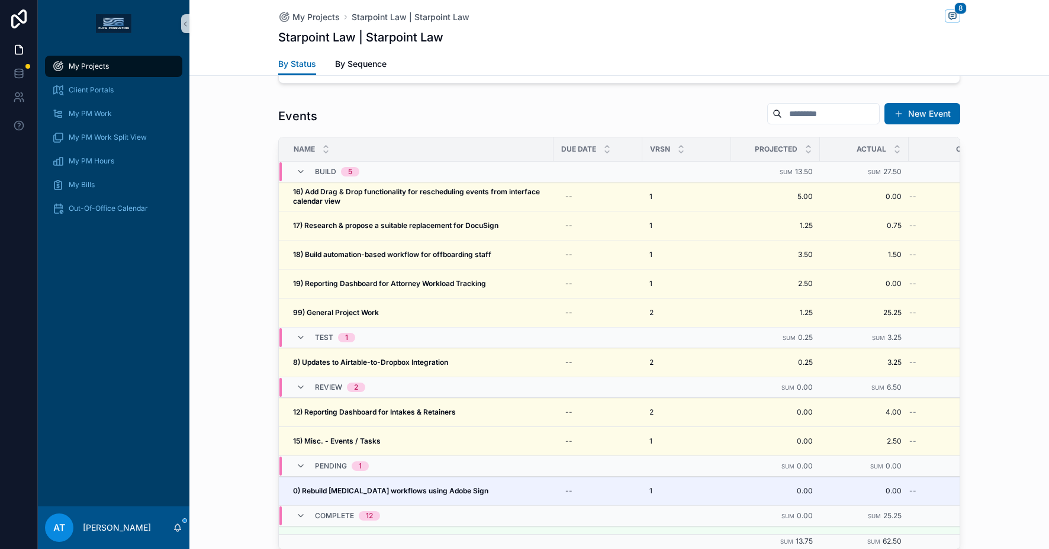
scroll to position [1067, 0]
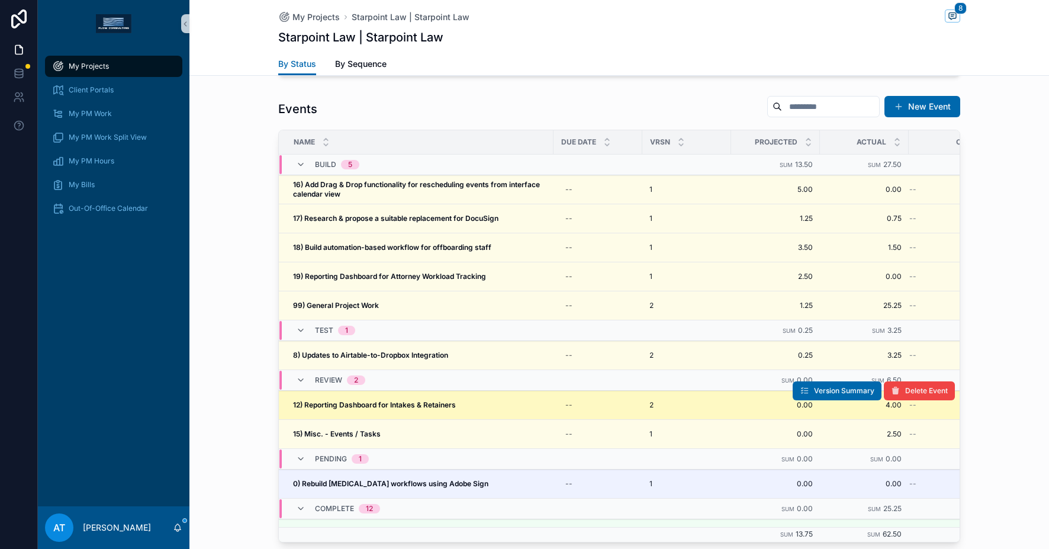
click at [432, 402] on strong "12) Reporting Dashboard for Intakes & Retainers" at bounding box center [374, 404] width 163 height 9
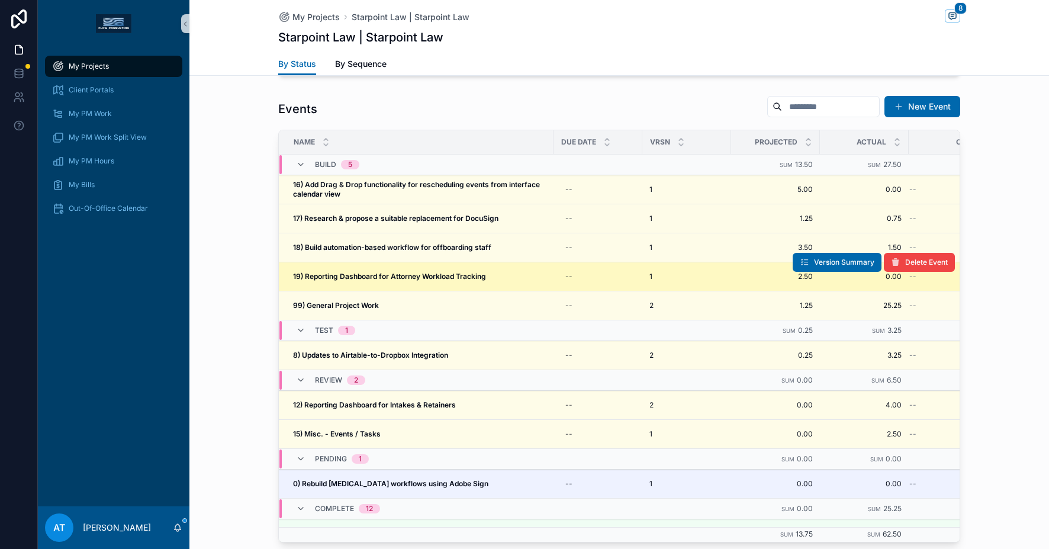
click at [407, 275] on strong "19) Reporting Dashboard for Attorney Workload Tracking" at bounding box center [389, 276] width 193 height 9
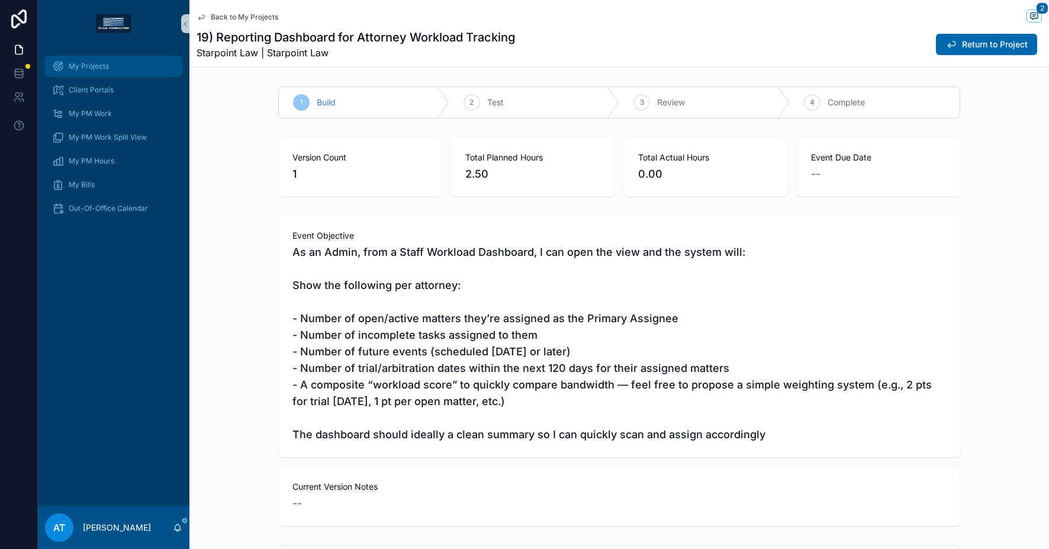
click at [126, 65] on div "My Projects" at bounding box center [113, 66] width 123 height 19
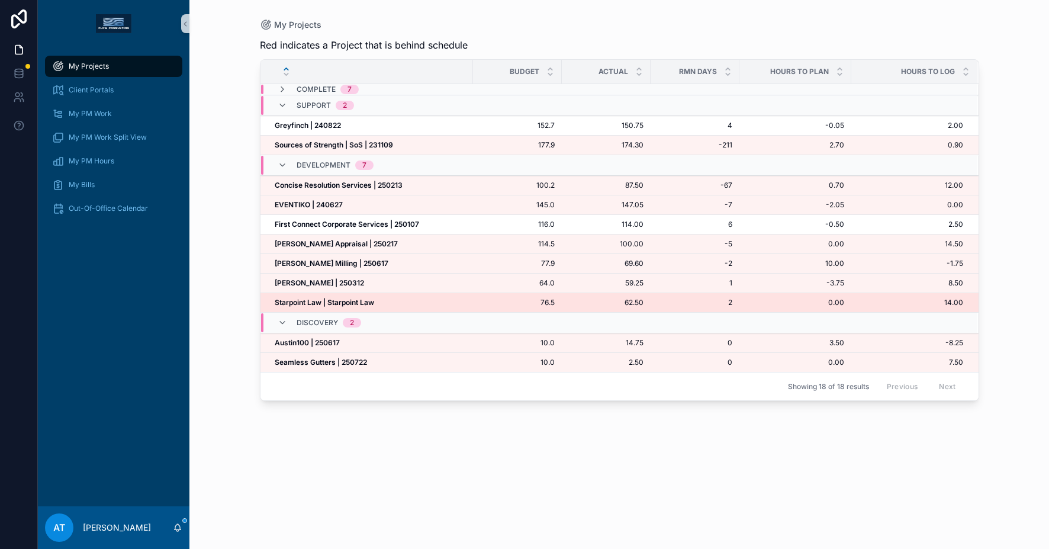
click at [345, 301] on strong "Starpoint Law | Starpoint Law" at bounding box center [324, 302] width 99 height 9
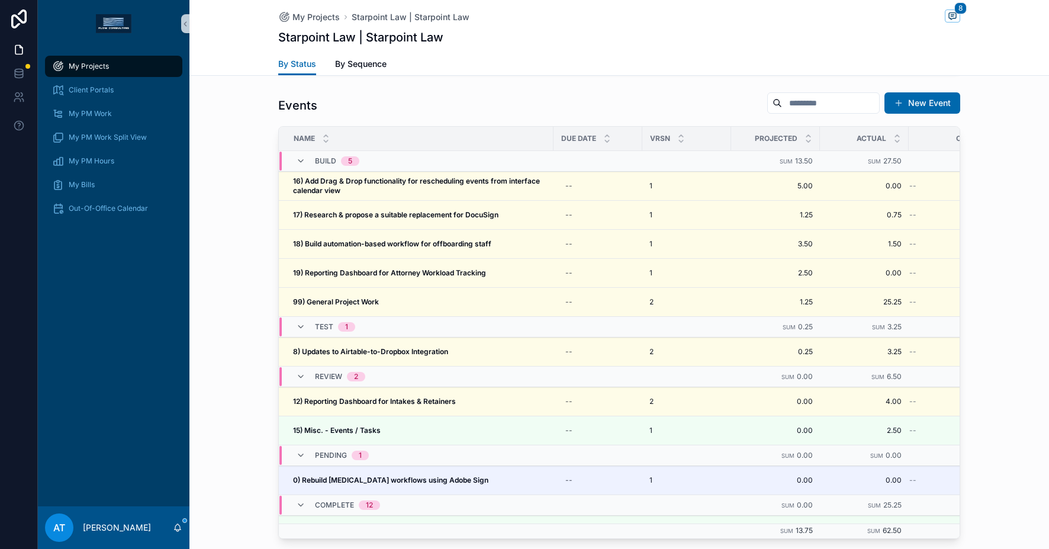
scroll to position [89, 0]
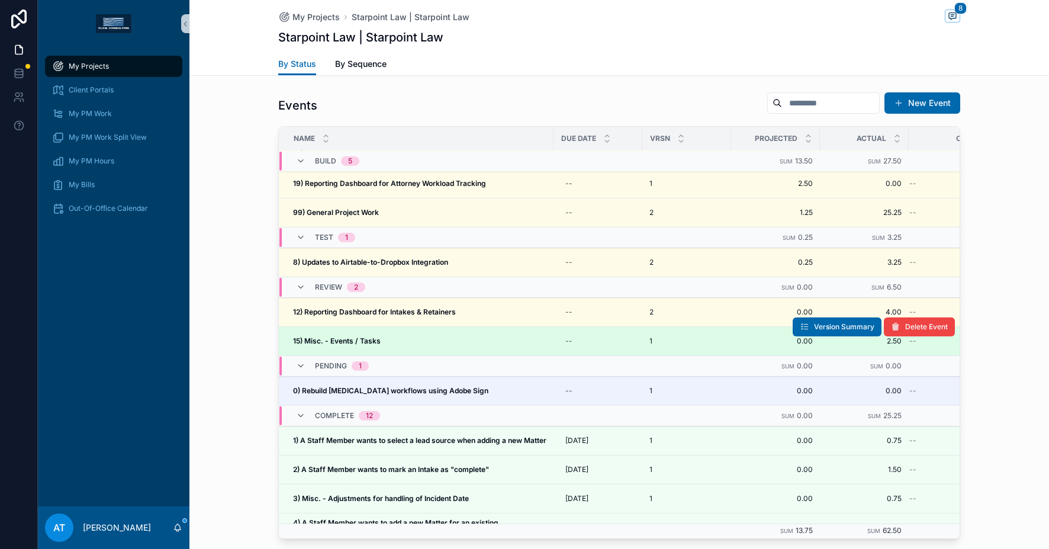
click at [383, 342] on div "15) Misc. - Events / Tasks 15) Misc. - Events / Tasks" at bounding box center [419, 340] width 253 height 9
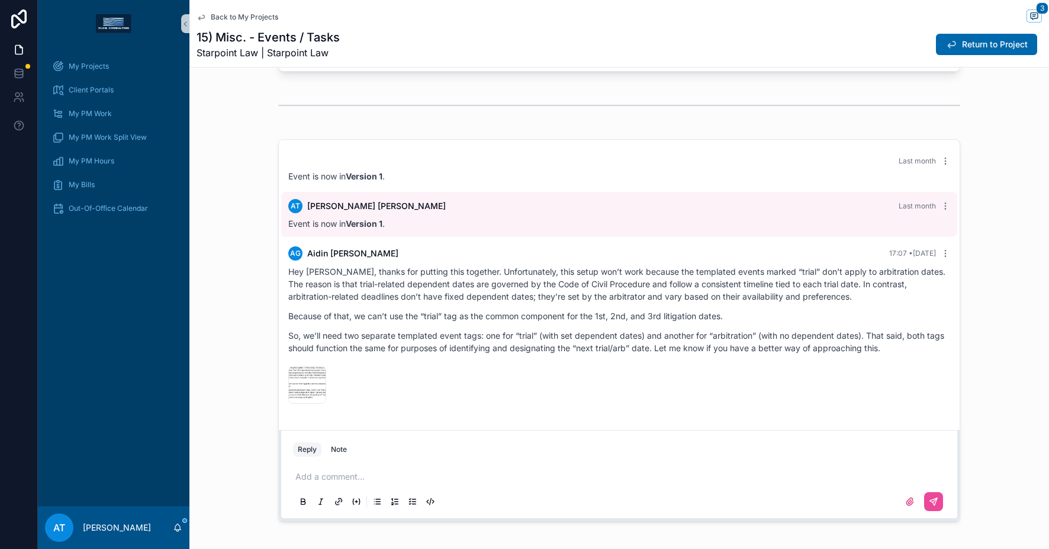
scroll to position [1710, 0]
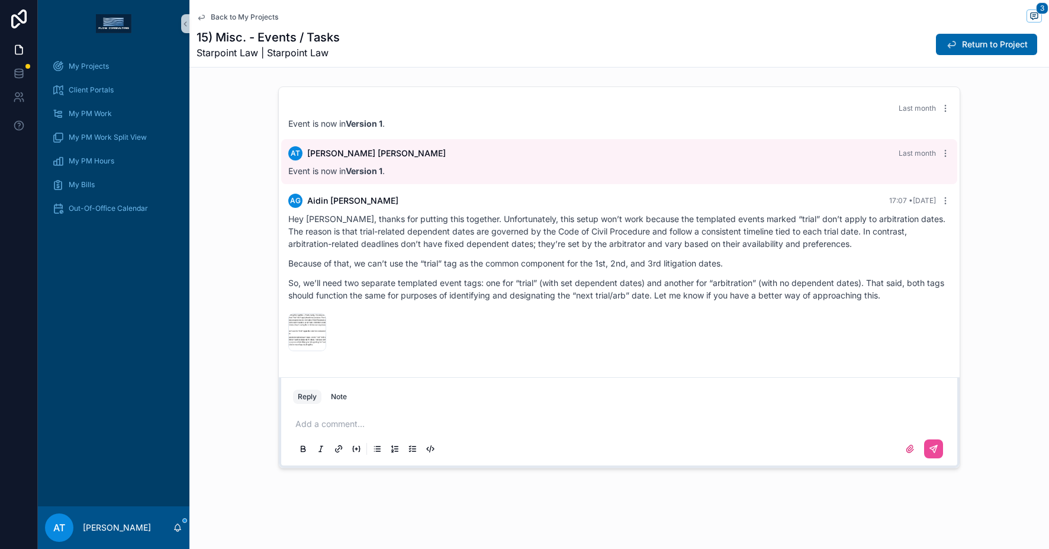
click at [391, 419] on p "scrollable content" at bounding box center [621, 424] width 652 height 12
click at [355, 386] on span "[PERSON_NAME]" at bounding box center [383, 392] width 143 height 12
click at [404, 427] on span "**********" at bounding box center [430, 424] width 182 height 8
drag, startPoint x: 641, startPoint y: 424, endPoint x: 581, endPoint y: 425, distance: 59.8
click at [581, 425] on p "**********" at bounding box center [621, 424] width 652 height 12
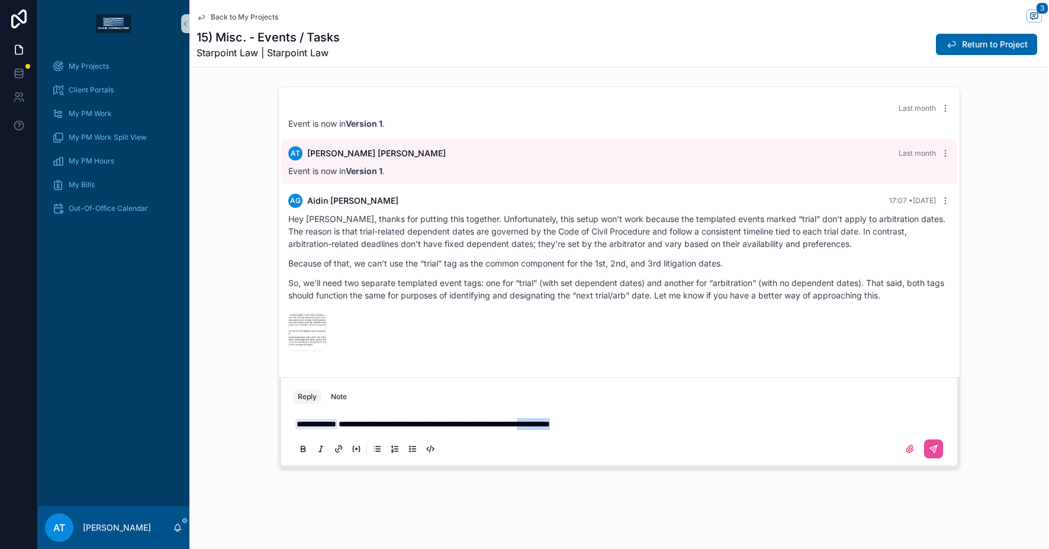
click at [628, 419] on p "**********" at bounding box center [621, 424] width 652 height 12
drag, startPoint x: 633, startPoint y: 422, endPoint x: 625, endPoint y: 424, distance: 8.6
click at [625, 424] on p "**********" at bounding box center [621, 424] width 652 height 12
click at [630, 424] on p "**********" at bounding box center [621, 424] width 652 height 12
drag, startPoint x: 857, startPoint y: 424, endPoint x: 713, endPoint y: 425, distance: 144.4
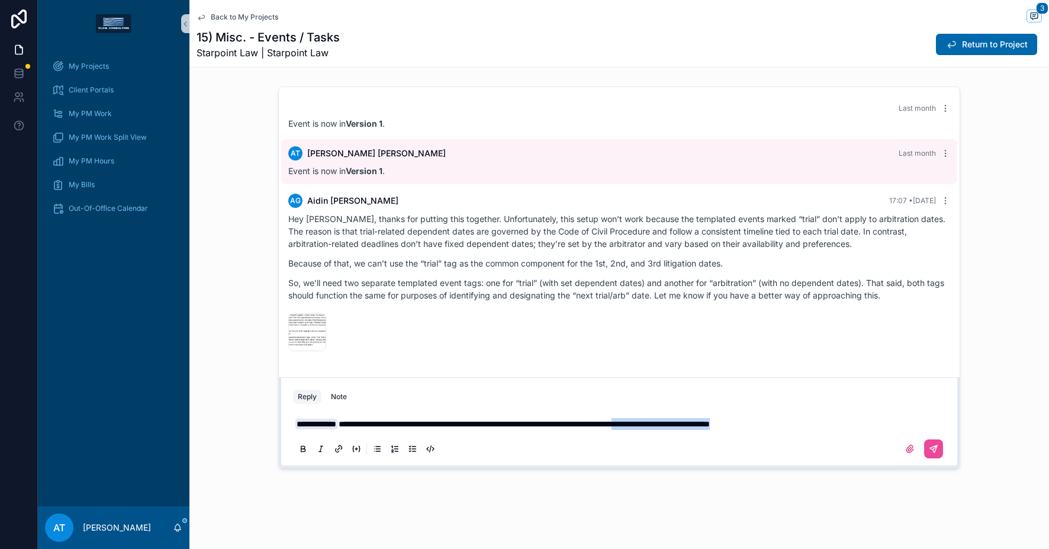
click at [713, 425] on p "**********" at bounding box center [621, 424] width 652 height 12
click at [875, 428] on p "**********" at bounding box center [621, 424] width 652 height 12
drag, startPoint x: 836, startPoint y: 423, endPoint x: 353, endPoint y: 420, distance: 483.6
click at [353, 420] on p "**********" at bounding box center [621, 424] width 652 height 12
click at [297, 330] on div "image .png" at bounding box center [307, 332] width 38 height 38
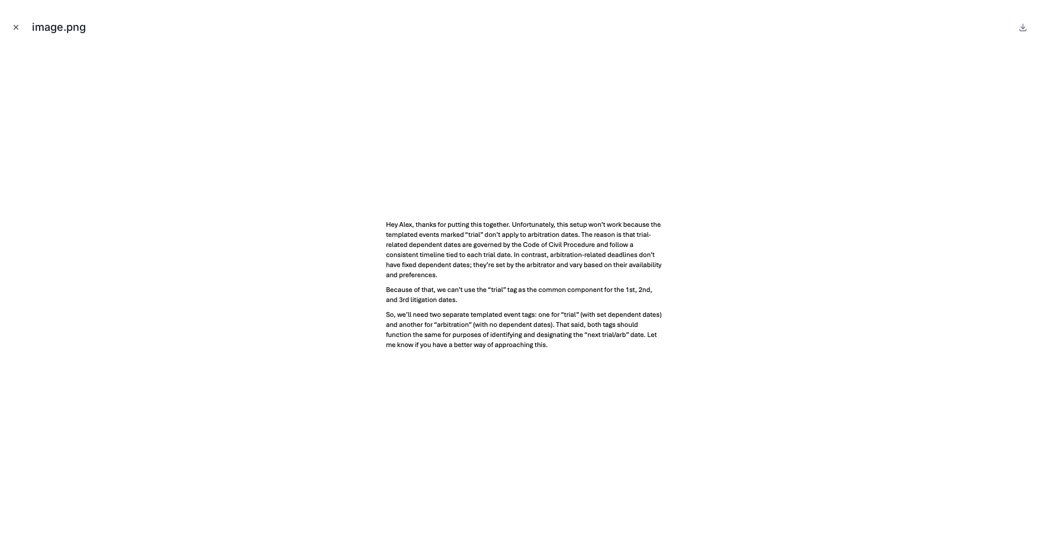
click at [14, 27] on icon "Close modal" at bounding box center [16, 27] width 8 height 8
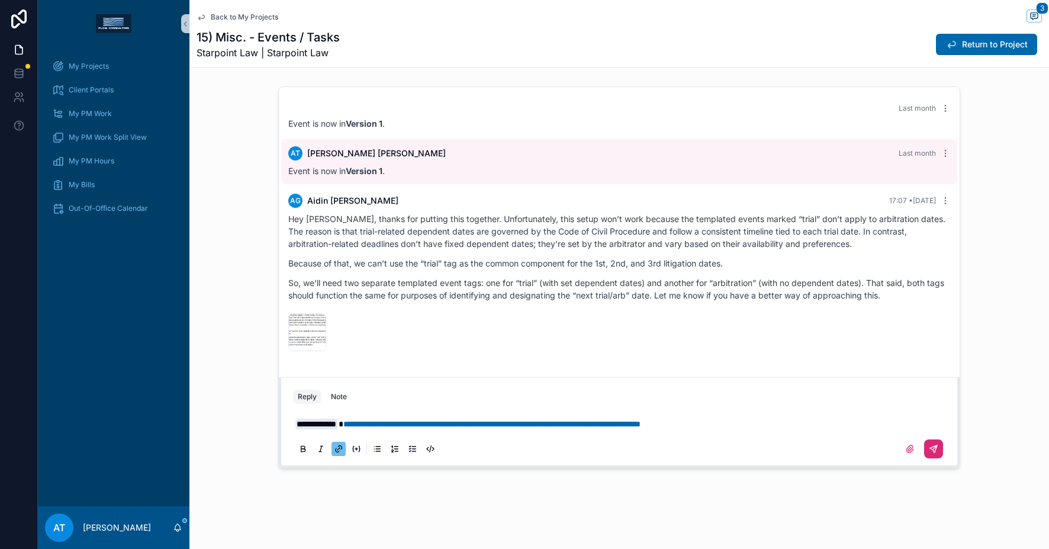
click at [932, 444] on icon "scrollable content" at bounding box center [933, 448] width 9 height 9
